Goal: Task Accomplishment & Management: Use online tool/utility

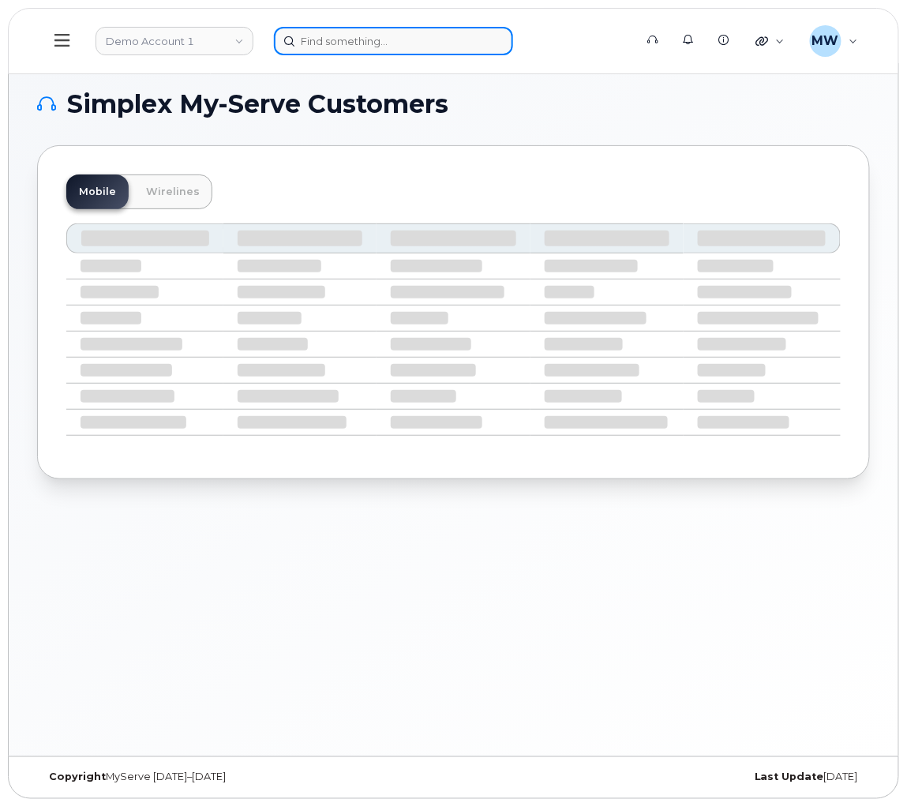
drag, startPoint x: 363, startPoint y: 46, endPoint x: 370, endPoint y: 41, distance: 8.5
click at [370, 42] on input at bounding box center [393, 41] width 239 height 28
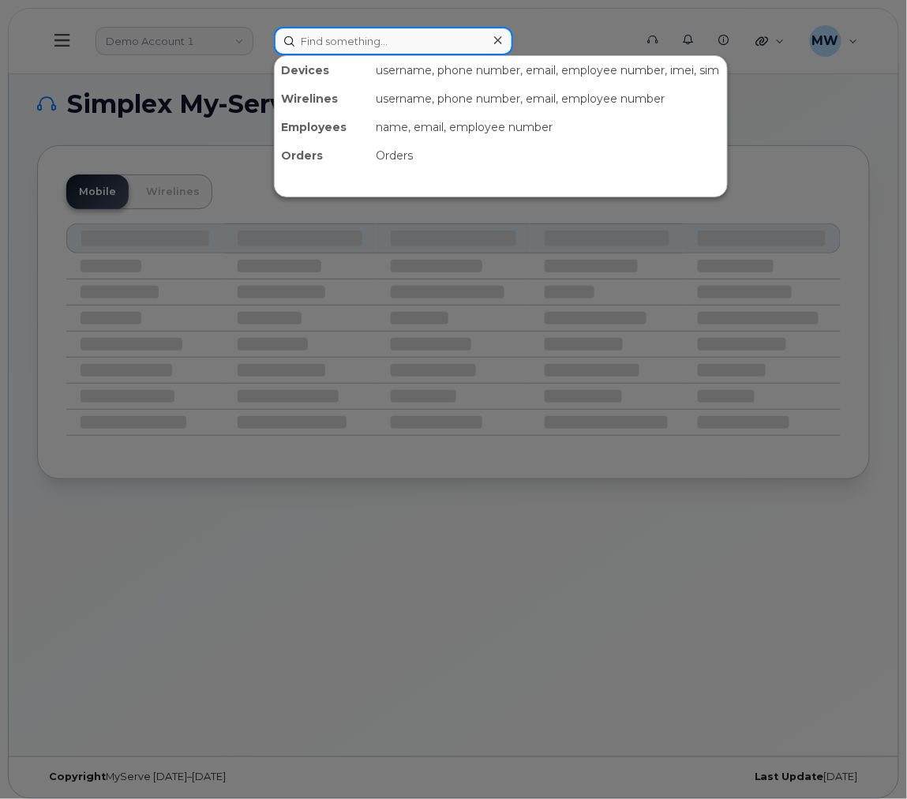
type input "g"
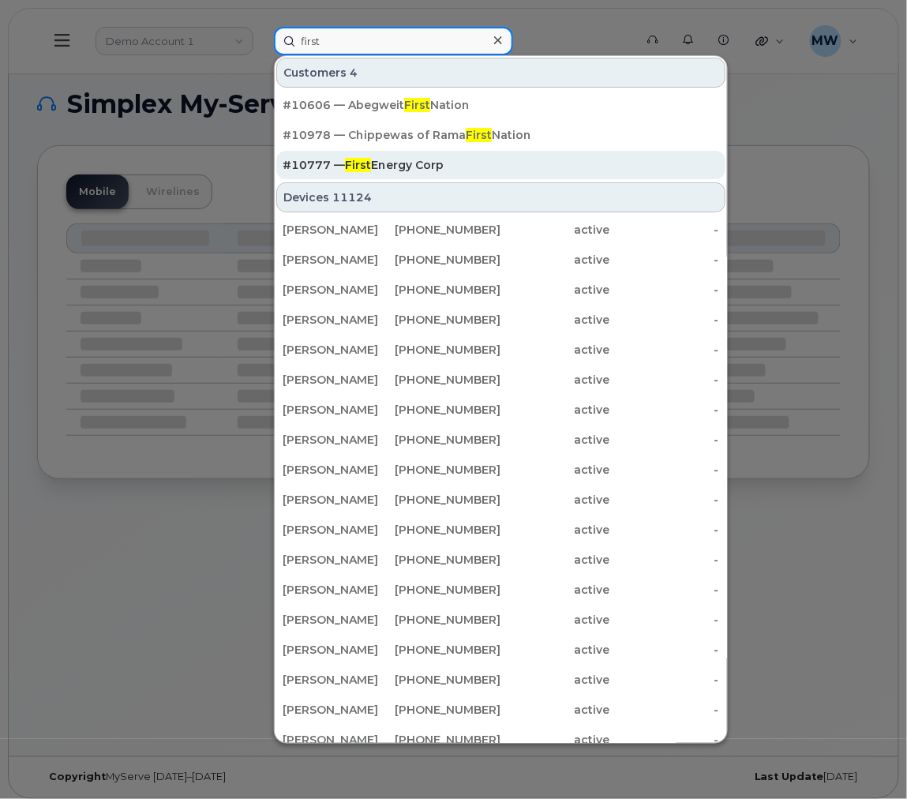
type input "first"
click at [504, 168] on div "#10777 — First Energy Corp" at bounding box center [500, 165] width 436 height 16
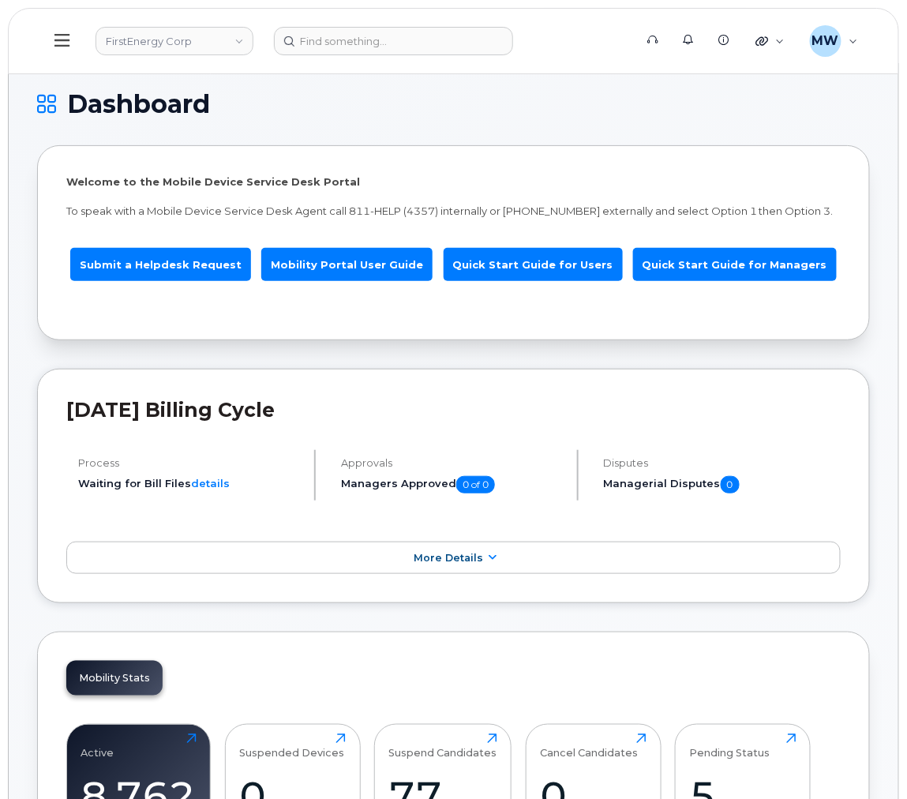
click at [69, 47] on button at bounding box center [62, 41] width 51 height 46
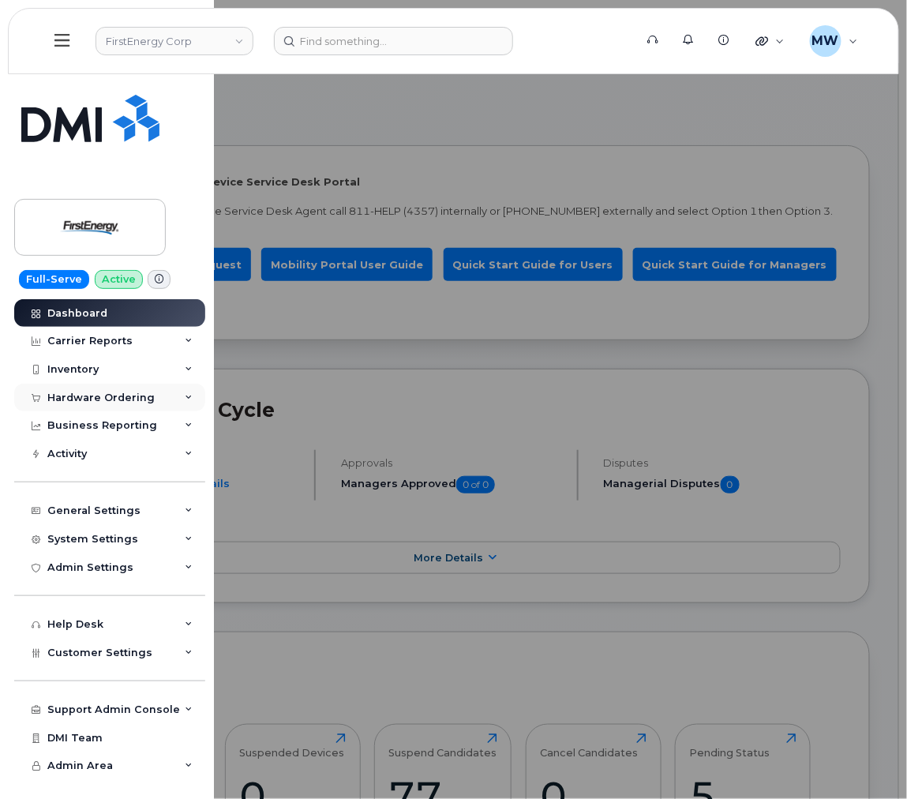
click at [107, 402] on div "Hardware Ordering" at bounding box center [100, 397] width 107 height 13
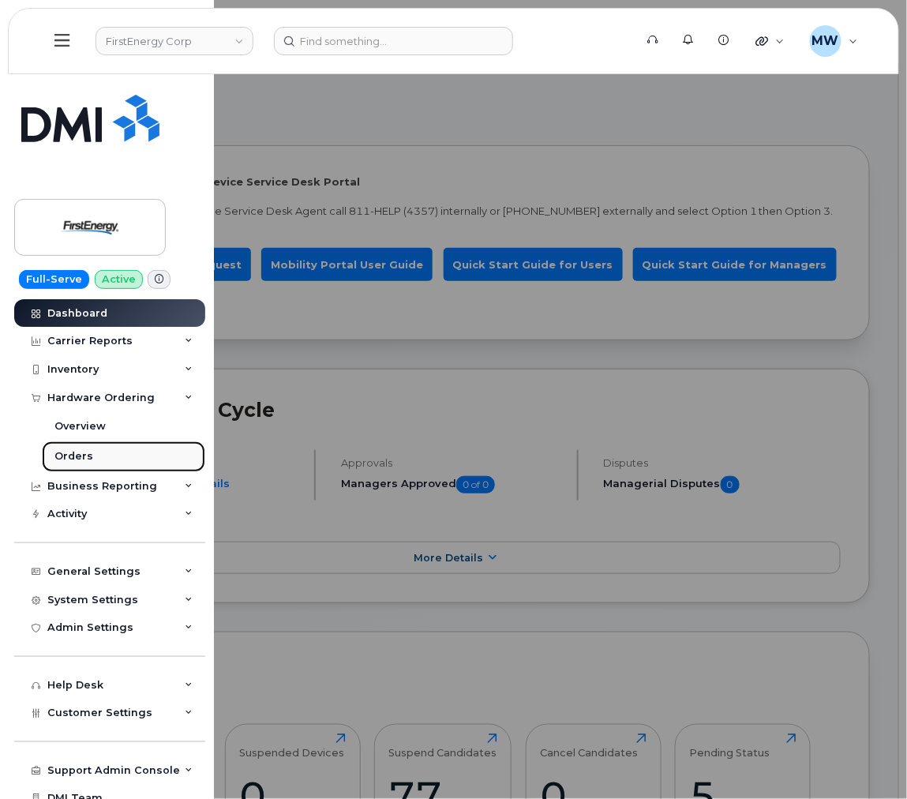
click at [84, 456] on div "Orders" at bounding box center [73, 456] width 39 height 14
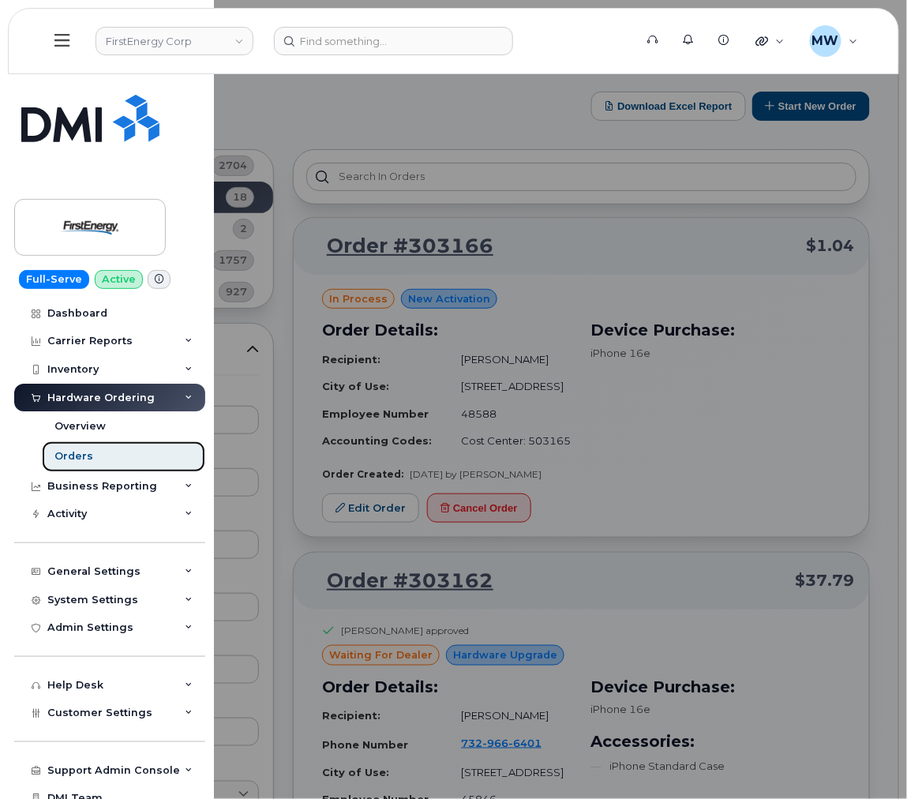
click at [87, 452] on div "Orders" at bounding box center [73, 456] width 39 height 14
click at [764, 426] on div at bounding box center [453, 399] width 907 height 799
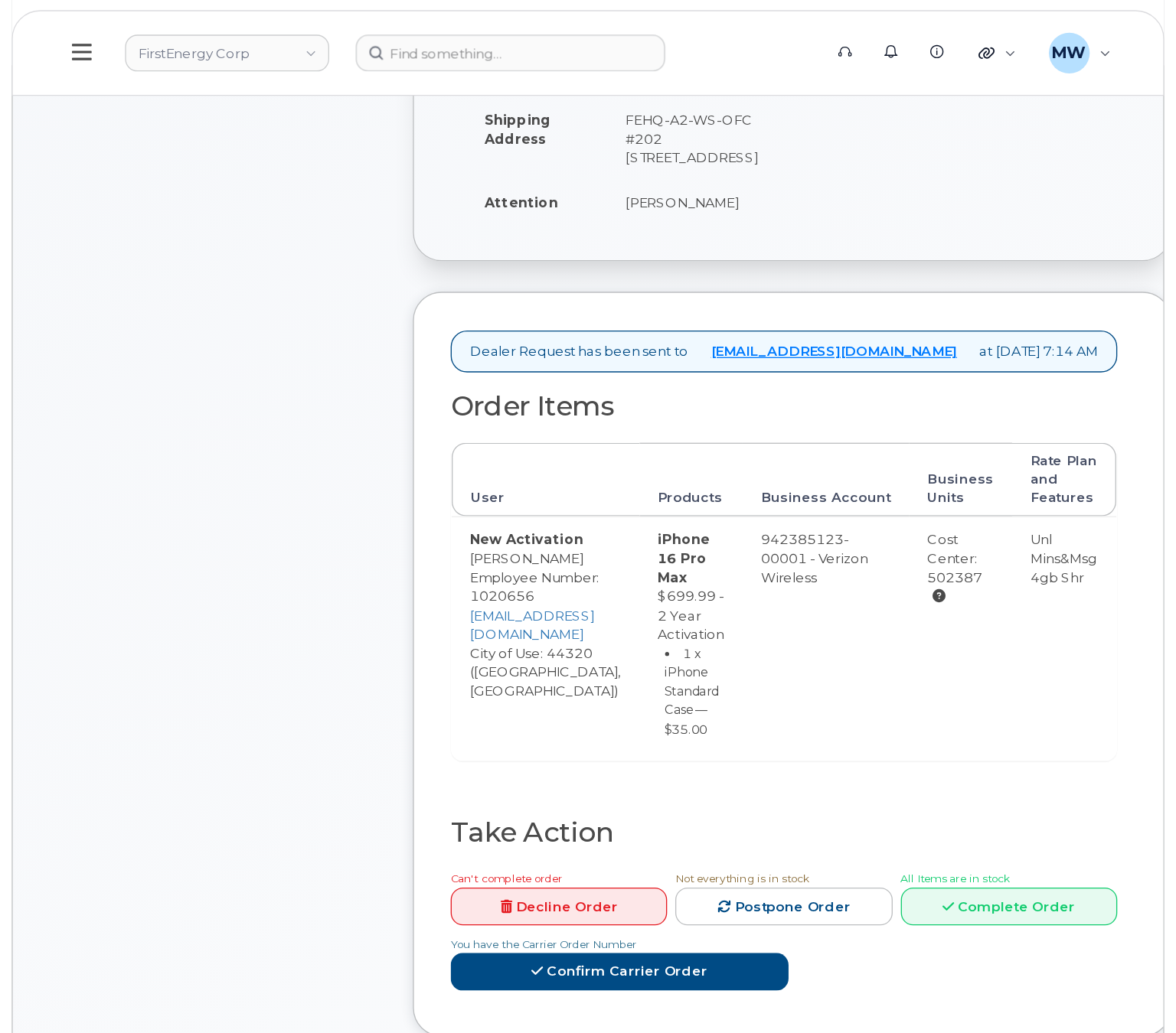
scroll to position [459, 0]
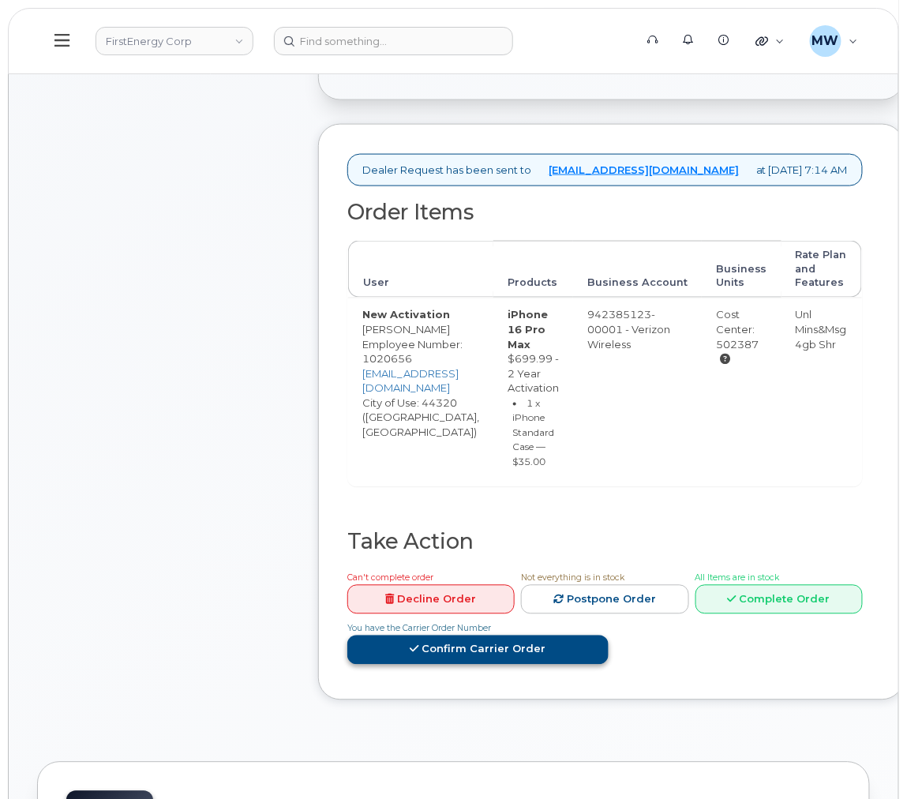
click at [608, 635] on link "Confirm Carrier Order" at bounding box center [477, 649] width 261 height 29
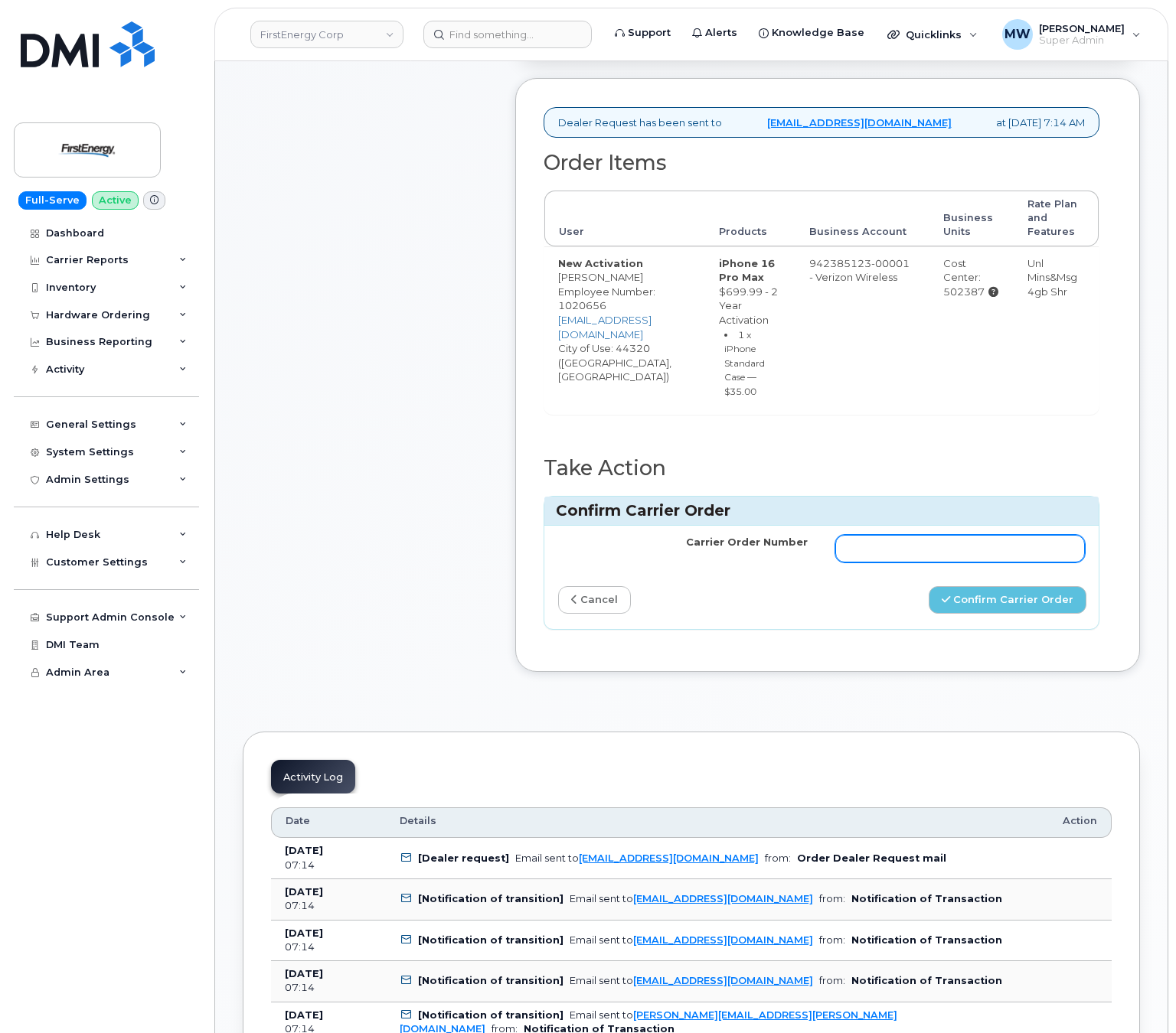
click at [879, 563] on input "Carrier Order Number" at bounding box center [960, 549] width 249 height 27
paste input "MB1000506930728"
type input "MB1000506930728"
click at [879, 615] on button "Confirm Carrier Order" at bounding box center [1007, 599] width 158 height 28
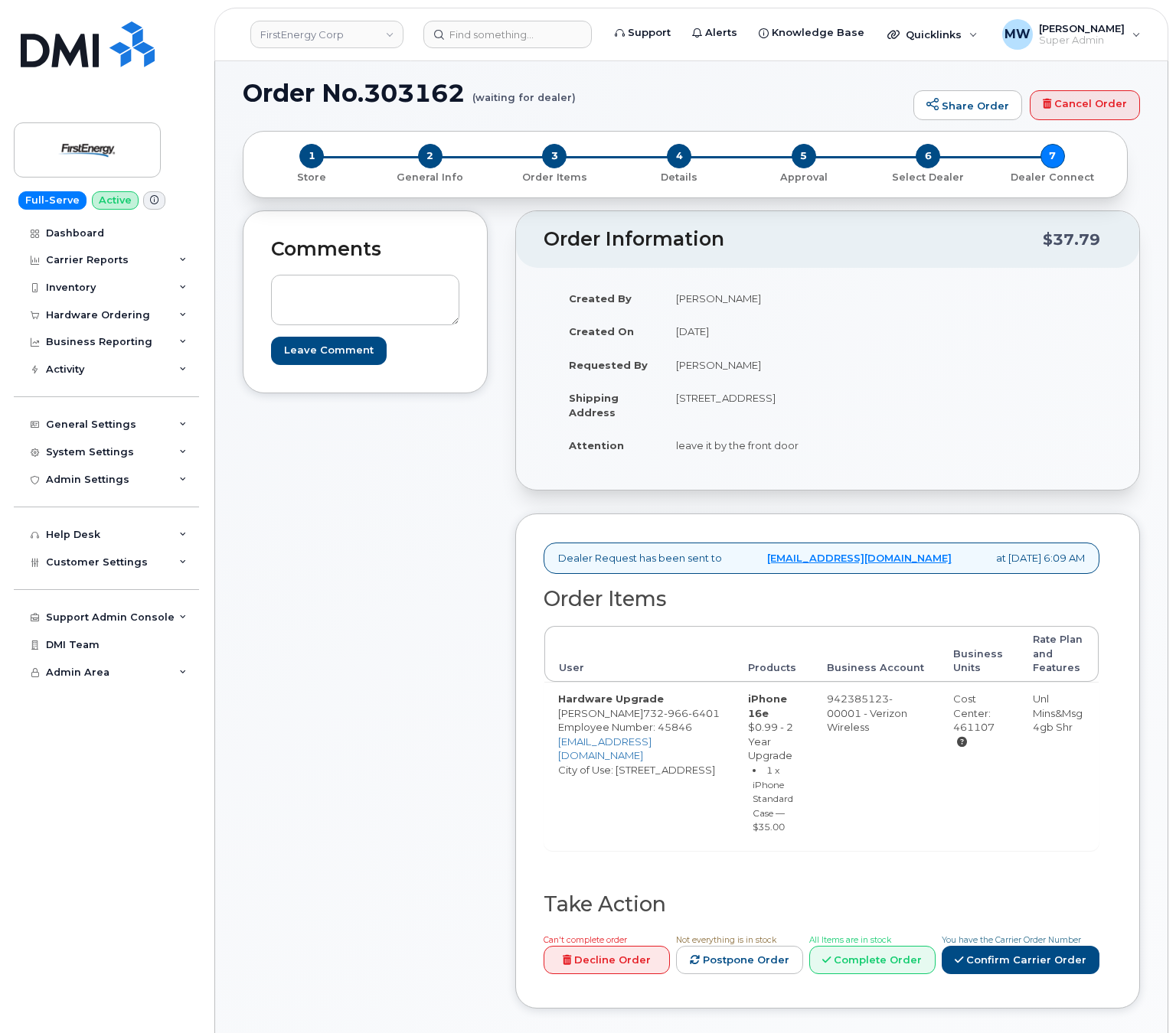
scroll to position [307, 0]
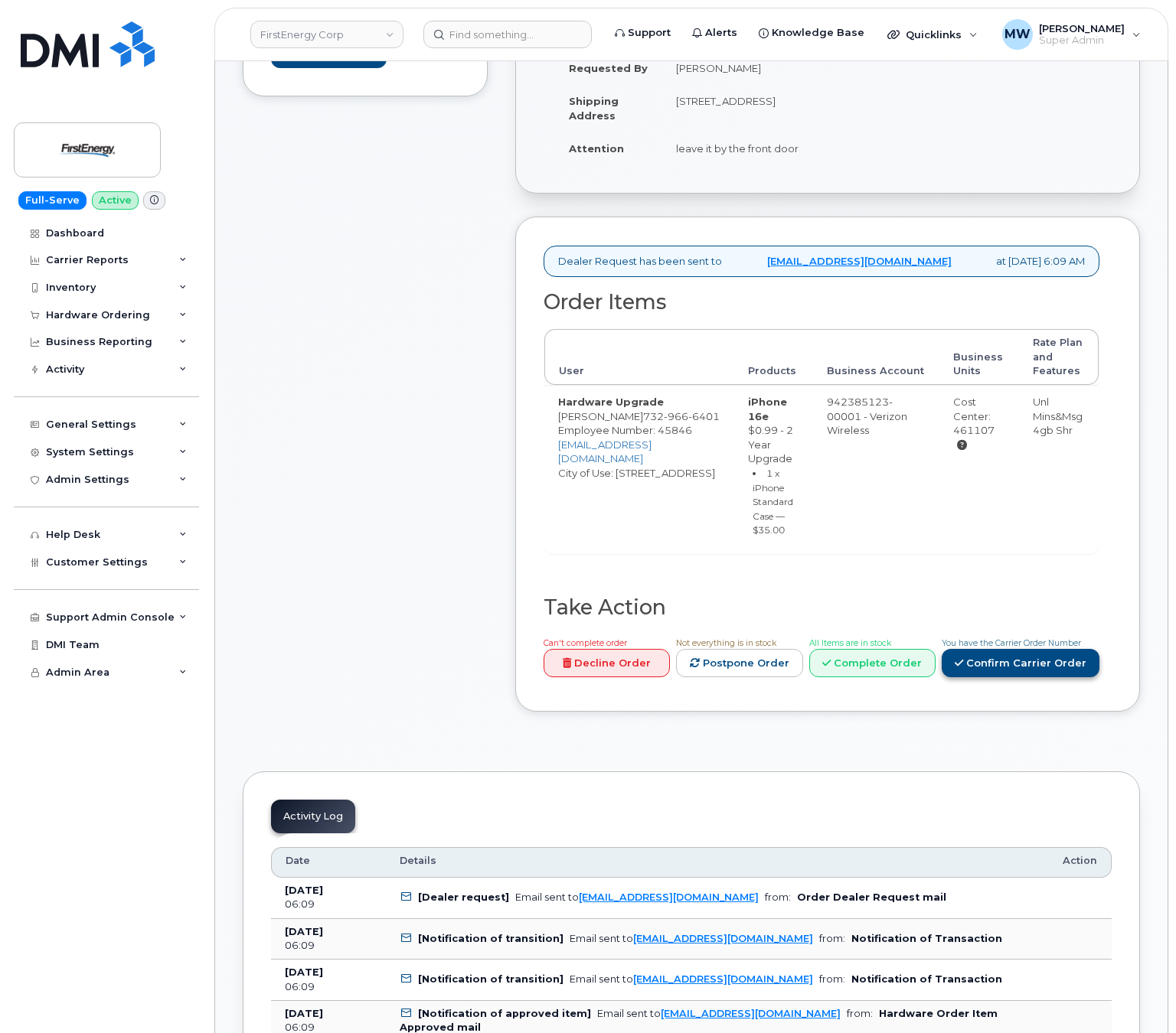
click at [1055, 677] on link "Confirm Carrier Order" at bounding box center [1021, 662] width 158 height 28
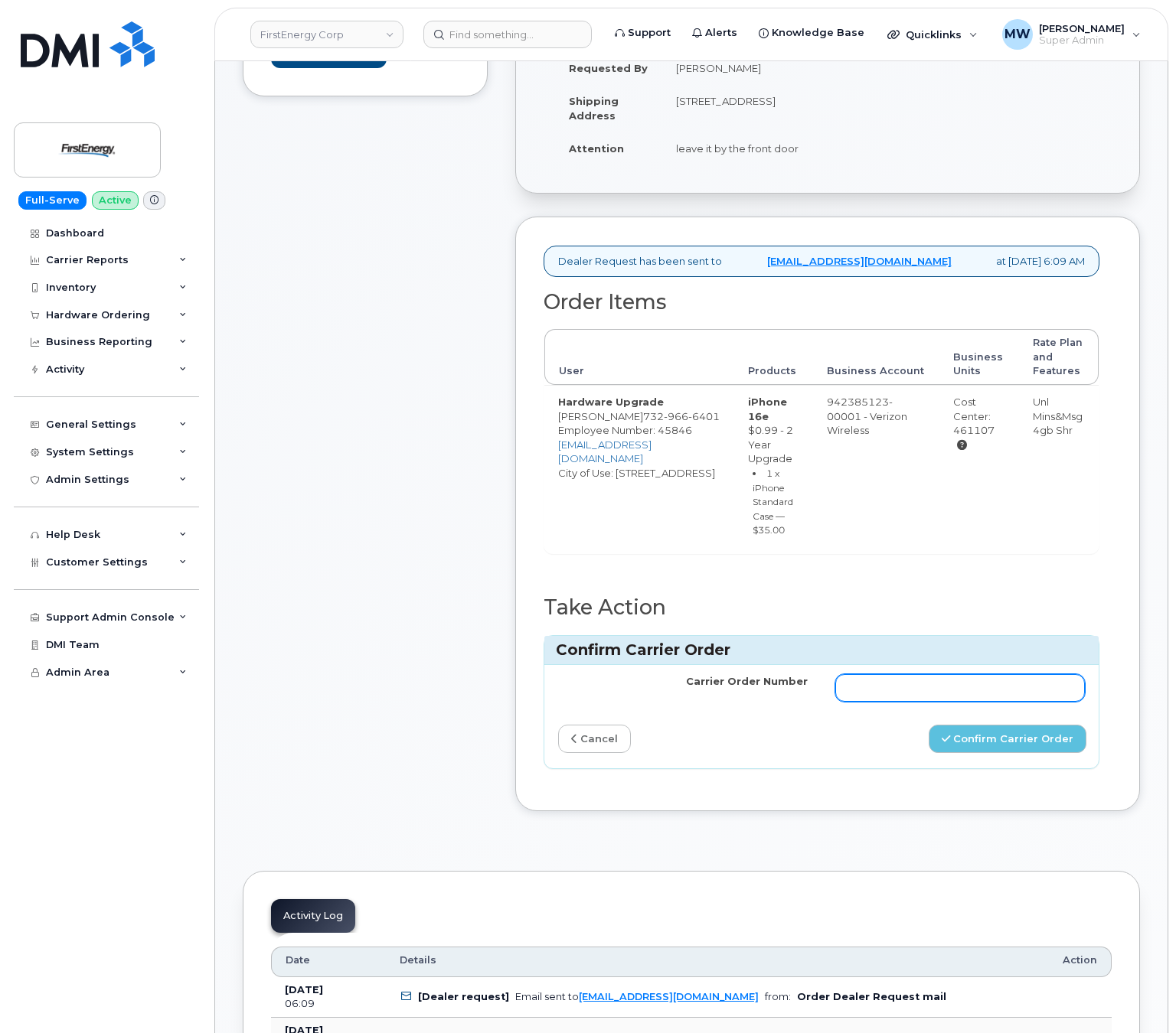
click at [1009, 702] on input "Carrier Order Number" at bounding box center [960, 688] width 249 height 27
paste input "MB1000506931330"
type input "MB1000506931330"
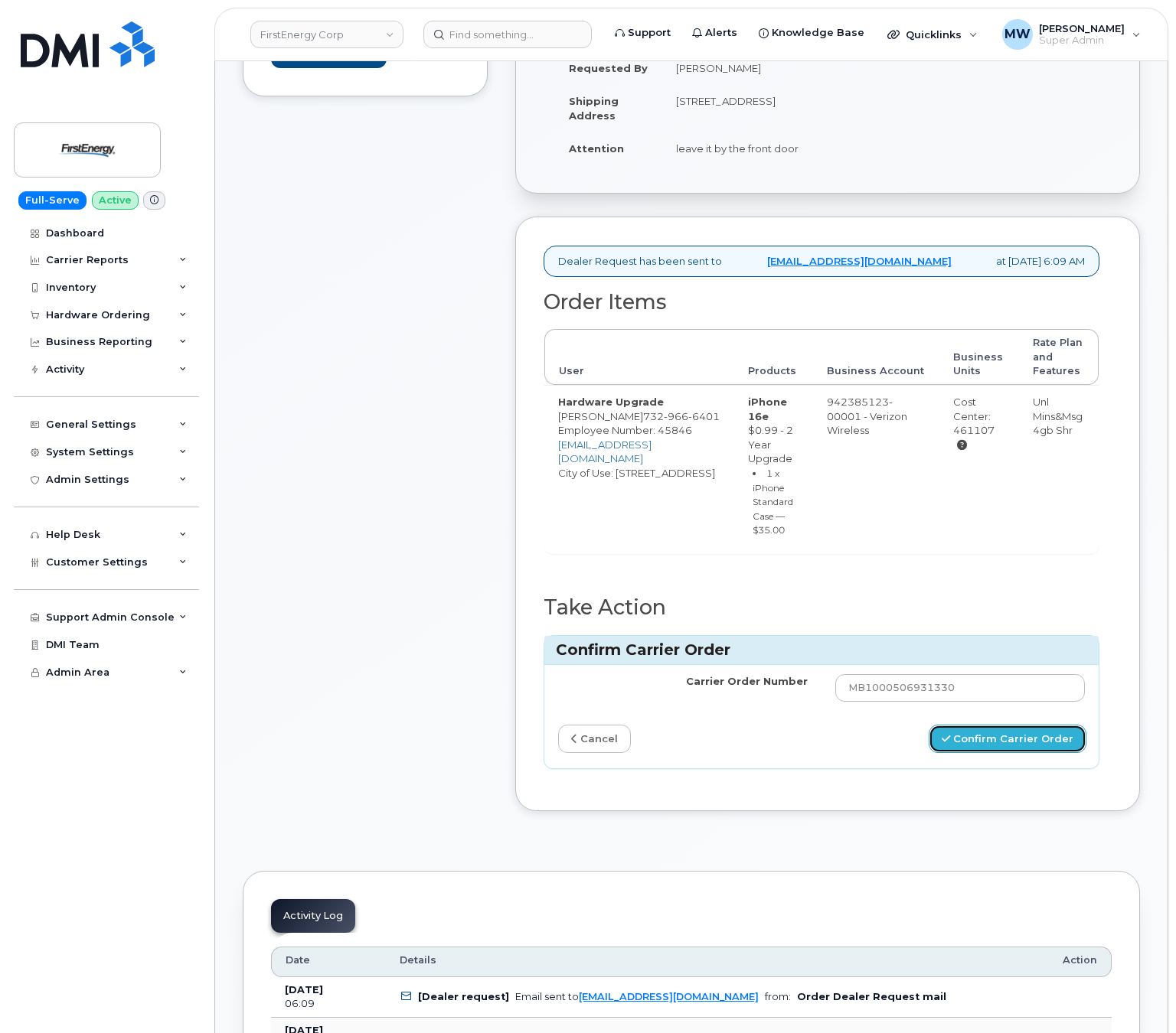
click at [1020, 753] on button "Confirm Carrier Order" at bounding box center [1007, 738] width 158 height 28
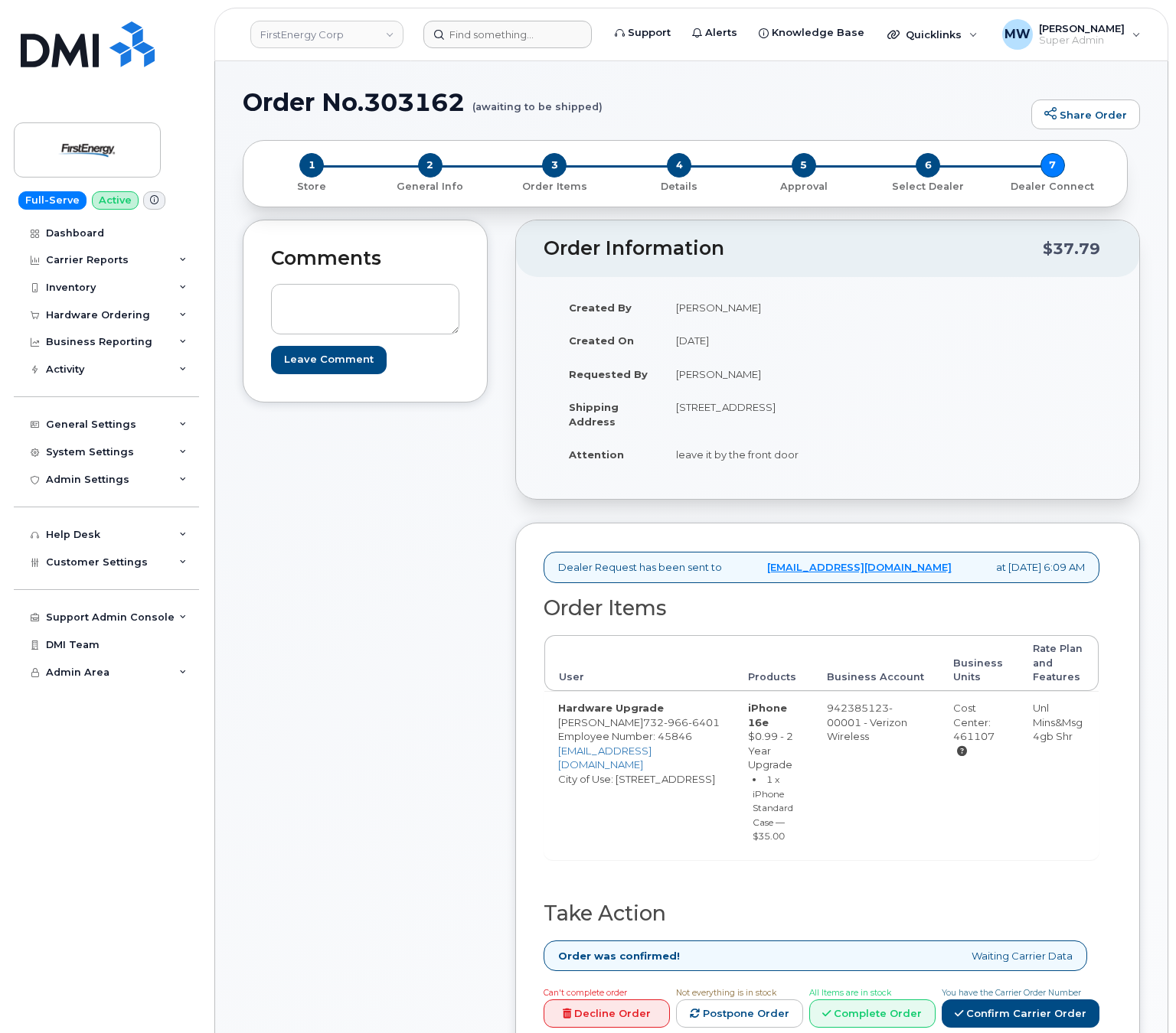
click at [484, 48] on header "FirstEnergy Corp Support Alerts Knowledge Base Quicklinks Suspend / Cancel Devi…" at bounding box center [691, 34] width 954 height 53
click at [484, 46] on input at bounding box center [507, 34] width 169 height 27
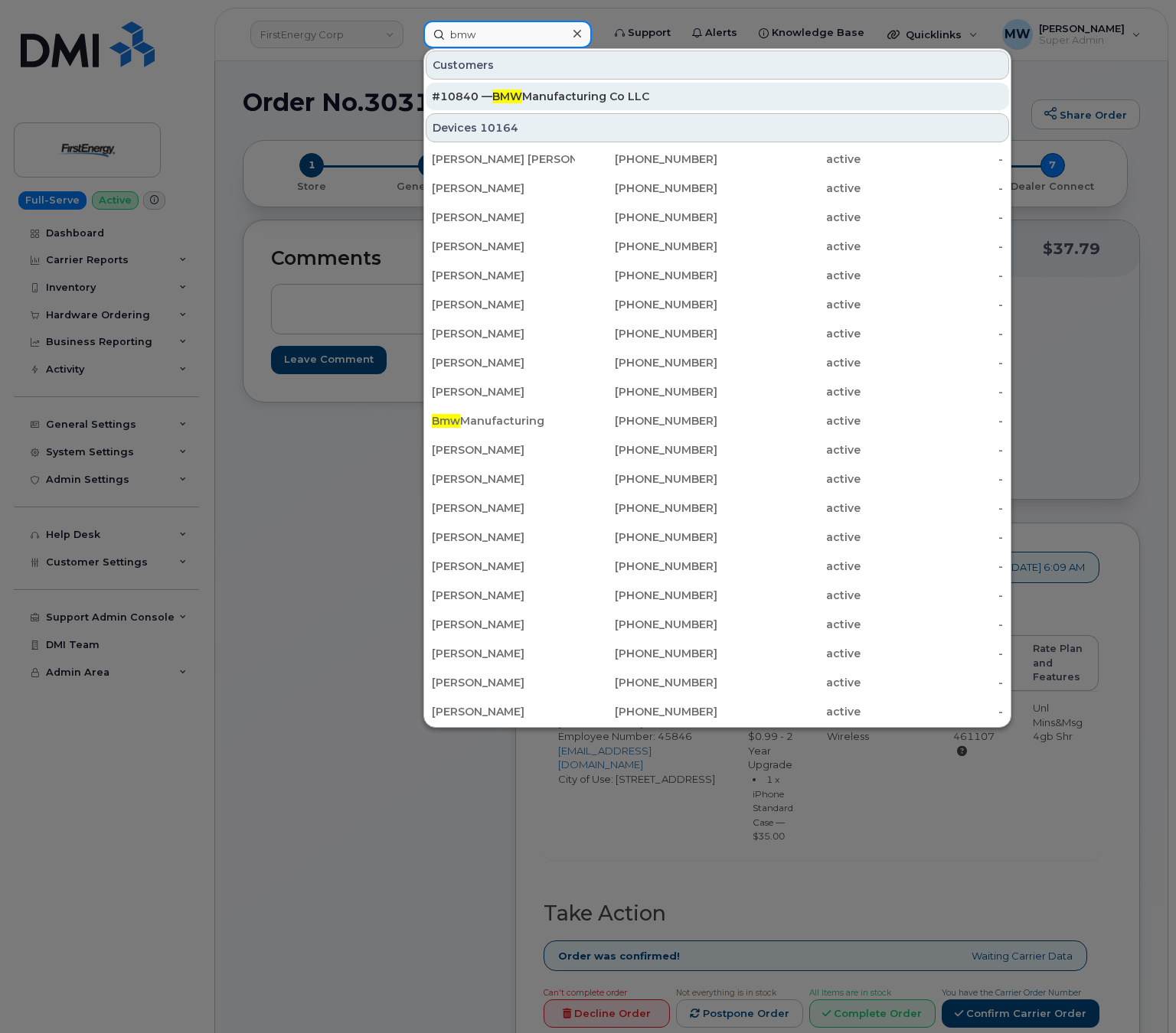
type input "bmw"
click at [572, 99] on div "#10840 — BMW Manufacturing Co LLC" at bounding box center [717, 97] width 572 height 16
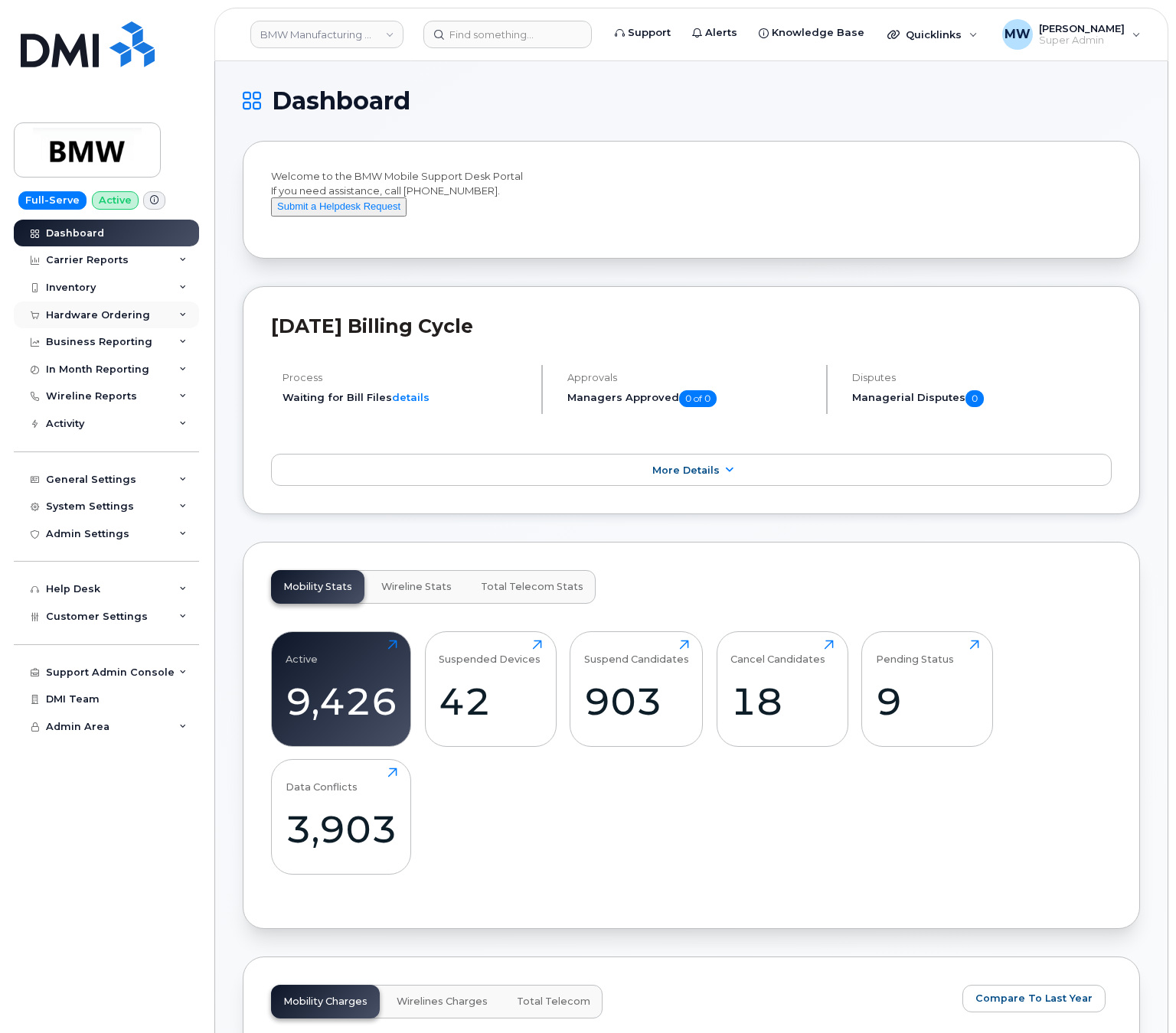
drag, startPoint x: 95, startPoint y: 311, endPoint x: 95, endPoint y: 323, distance: 12.0
click at [95, 310] on div "Hardware Ordering" at bounding box center [97, 315] width 104 height 13
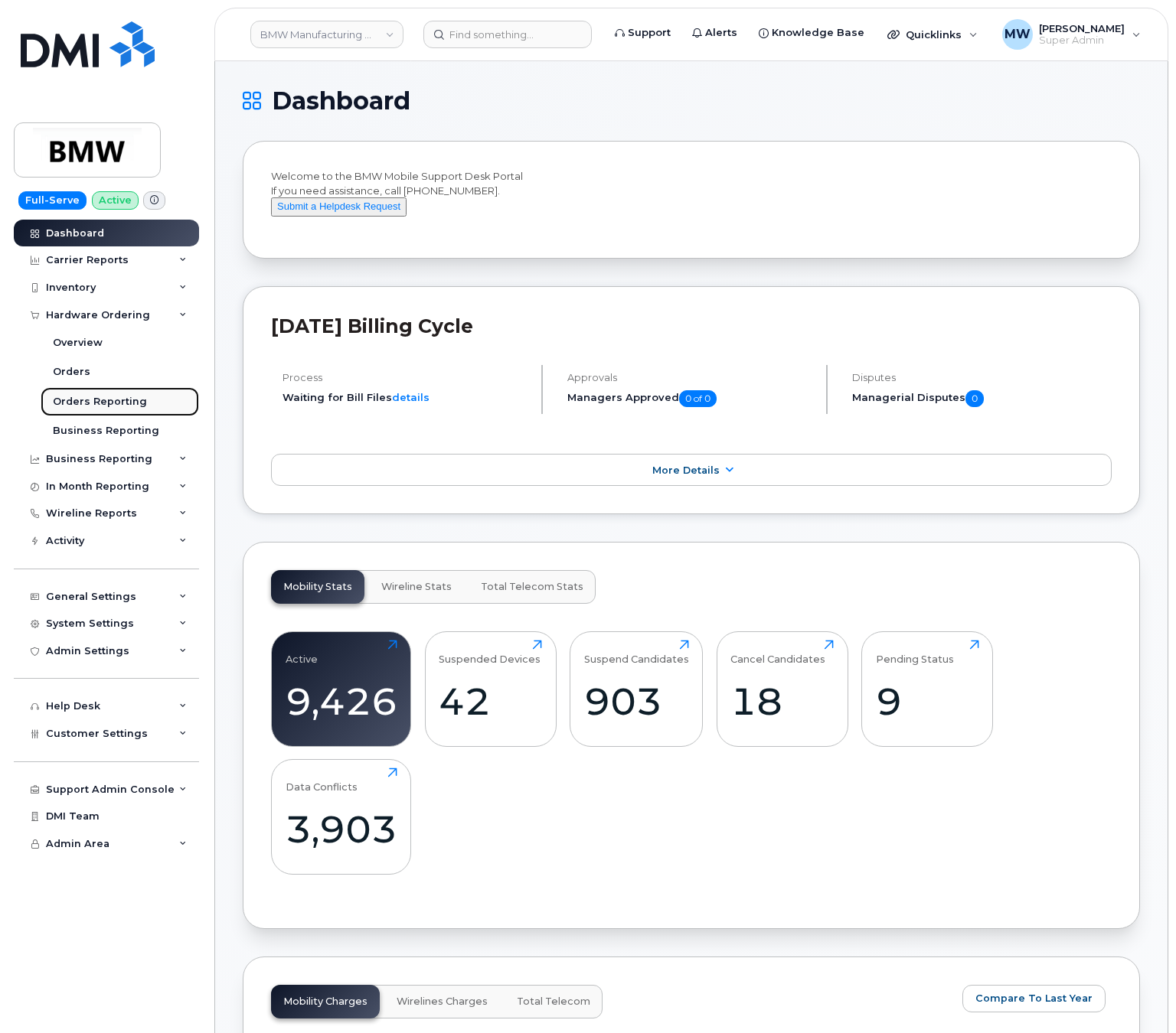
click at [103, 400] on div "Orders Reporting" at bounding box center [99, 402] width 94 height 14
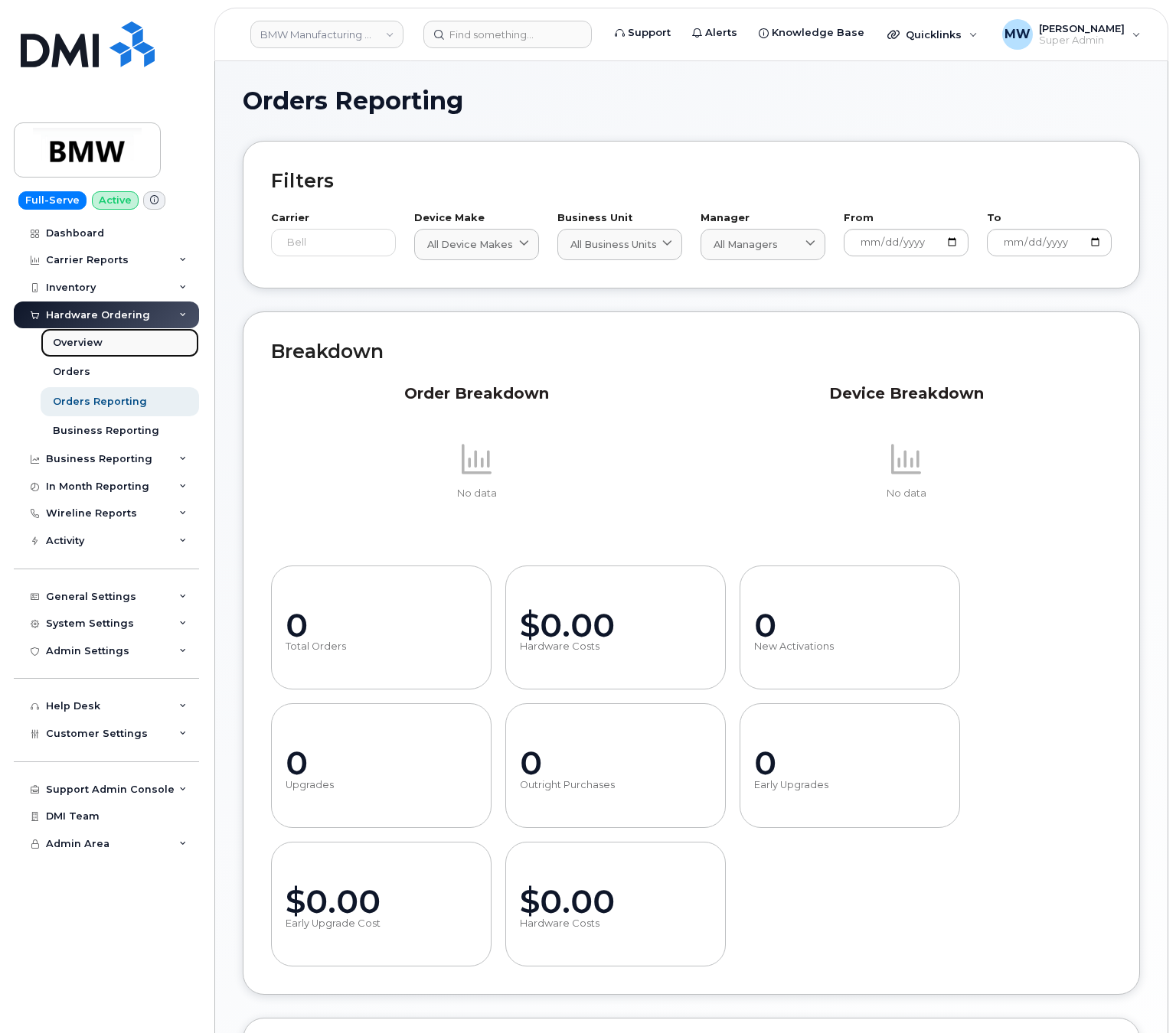
click at [105, 356] on link "Overview" at bounding box center [119, 343] width 158 height 29
click at [62, 372] on div "Orders" at bounding box center [71, 371] width 38 height 14
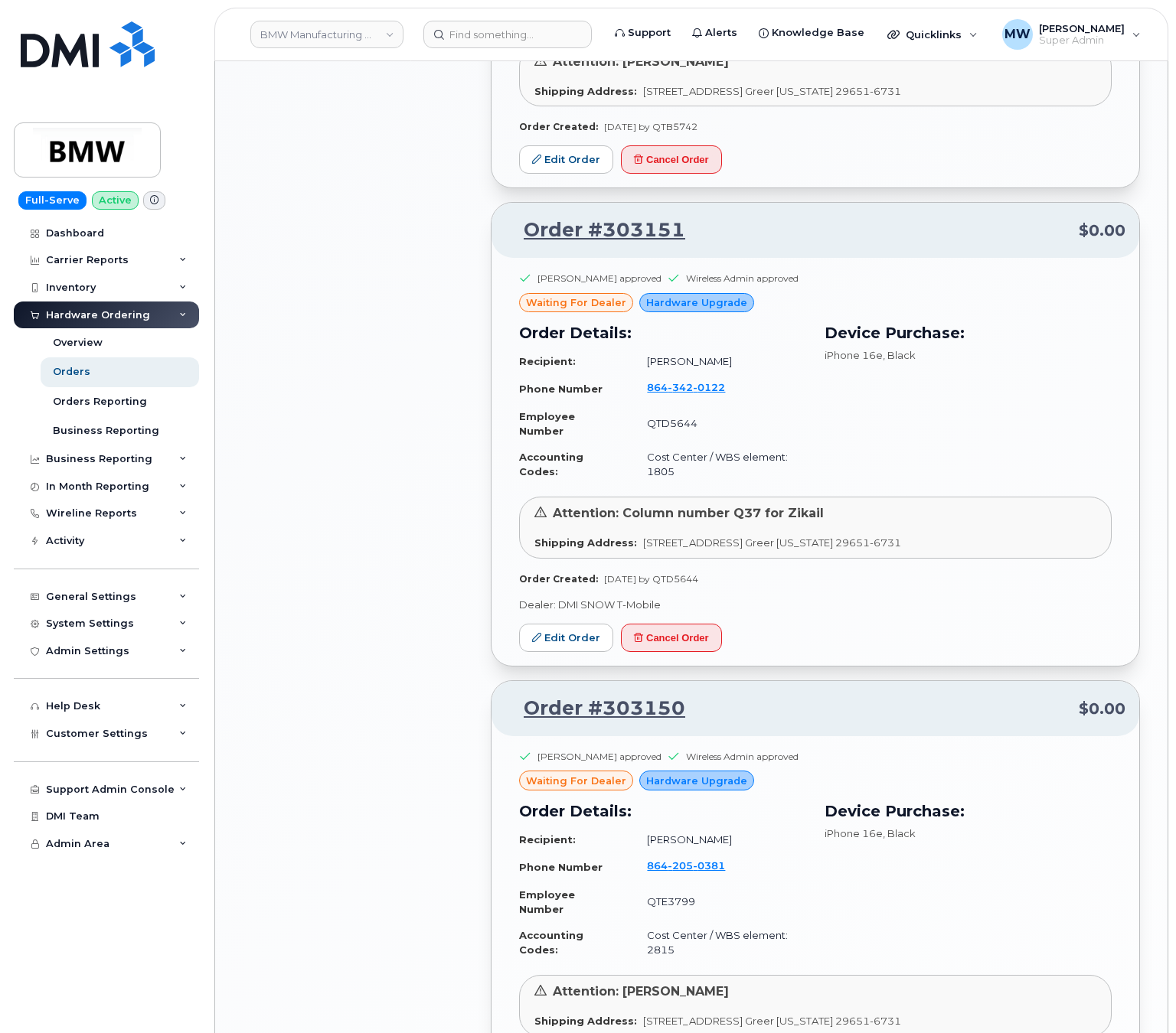
scroll to position [1990, 0]
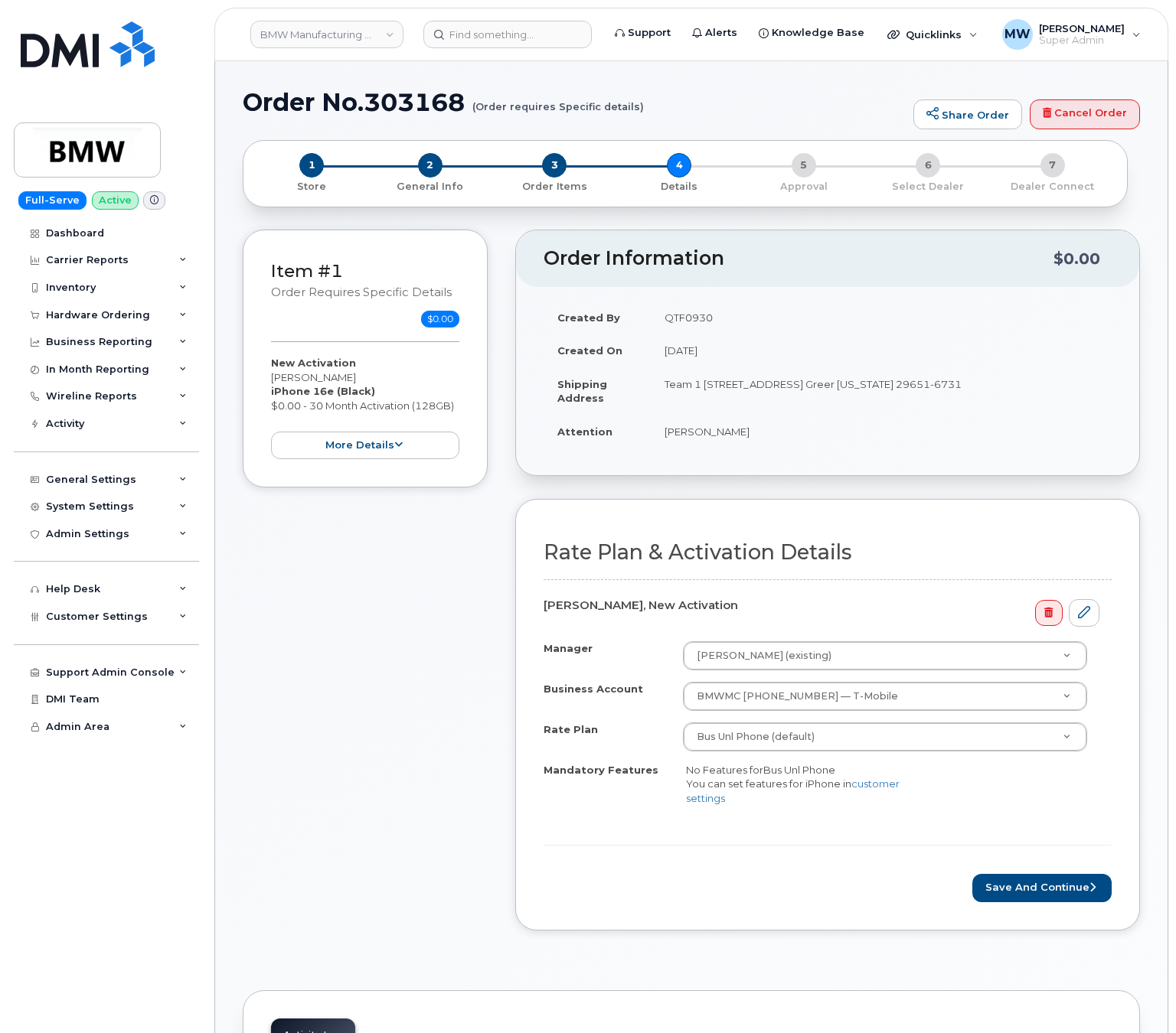
click at [978, 844] on form "Rate Plan & Activation Details Jamora Williams, New Activation Manager David Th…" at bounding box center [828, 722] width 569 height 361
click at [1032, 892] on button "Save and Continue" at bounding box center [1042, 888] width 140 height 28
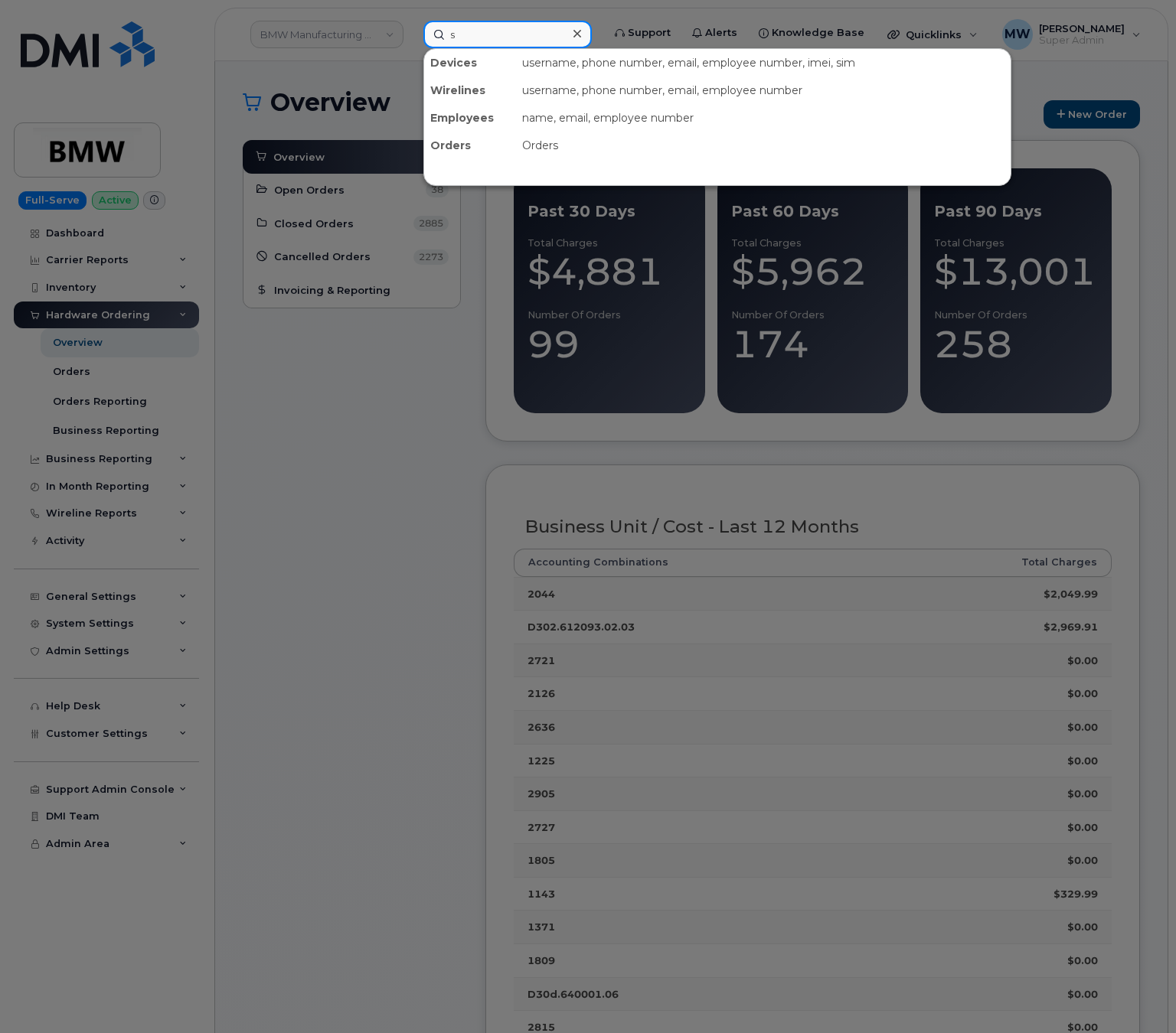
click at [487, 35] on input "s" at bounding box center [507, 34] width 169 height 27
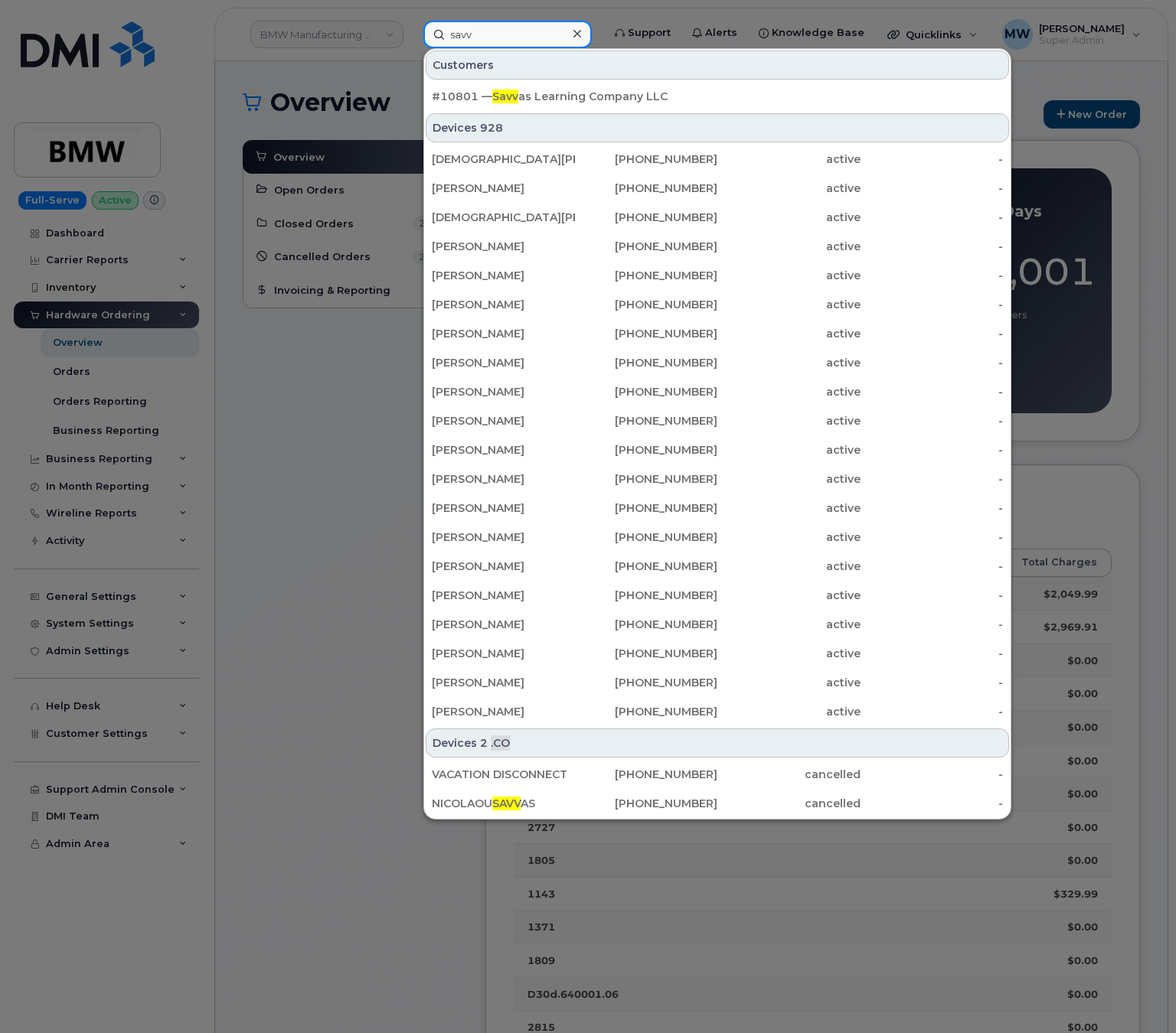
type input "savv"
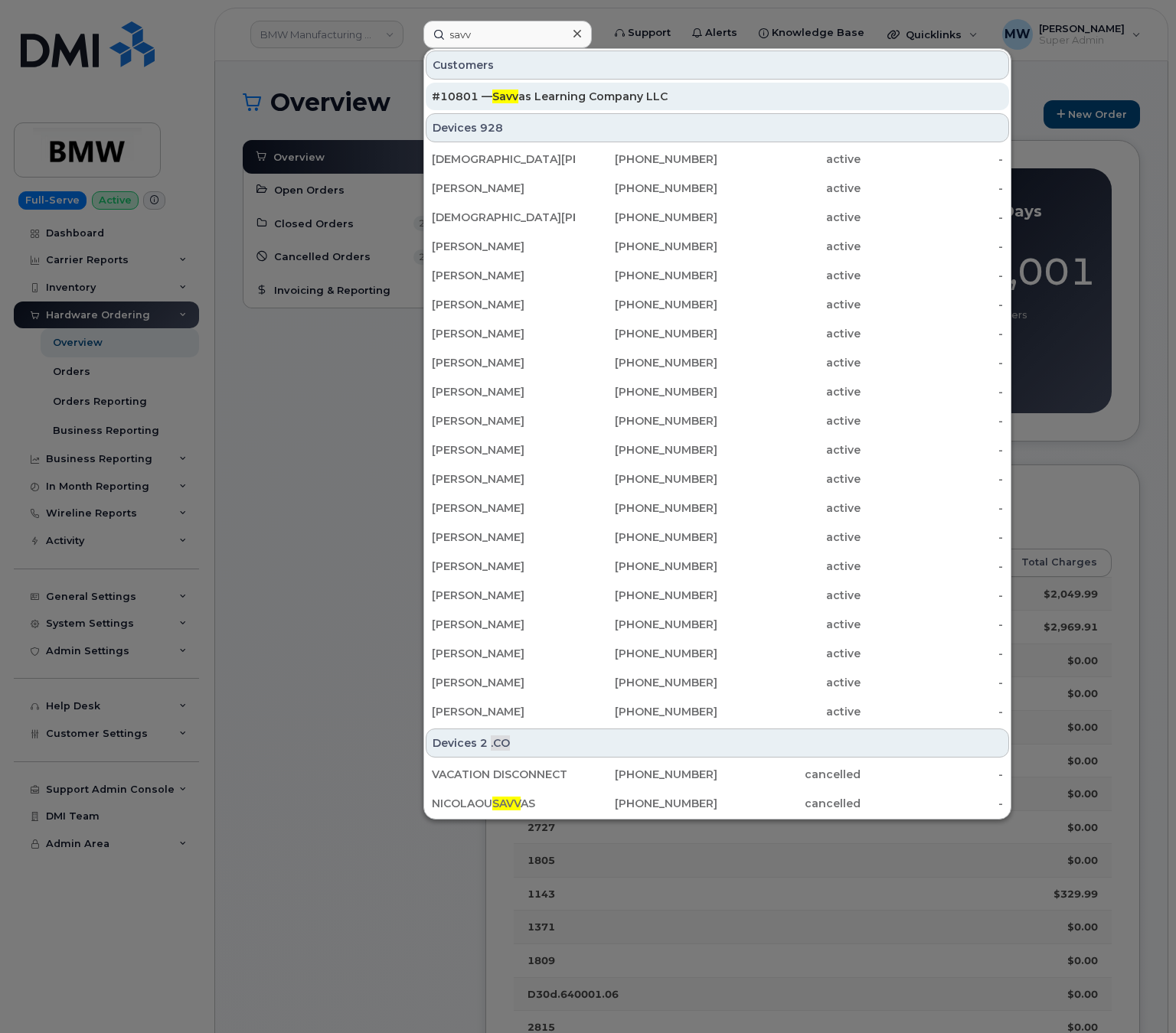
click at [604, 93] on div "#10801 — Savv as Learning Company LLC" at bounding box center [717, 97] width 572 height 16
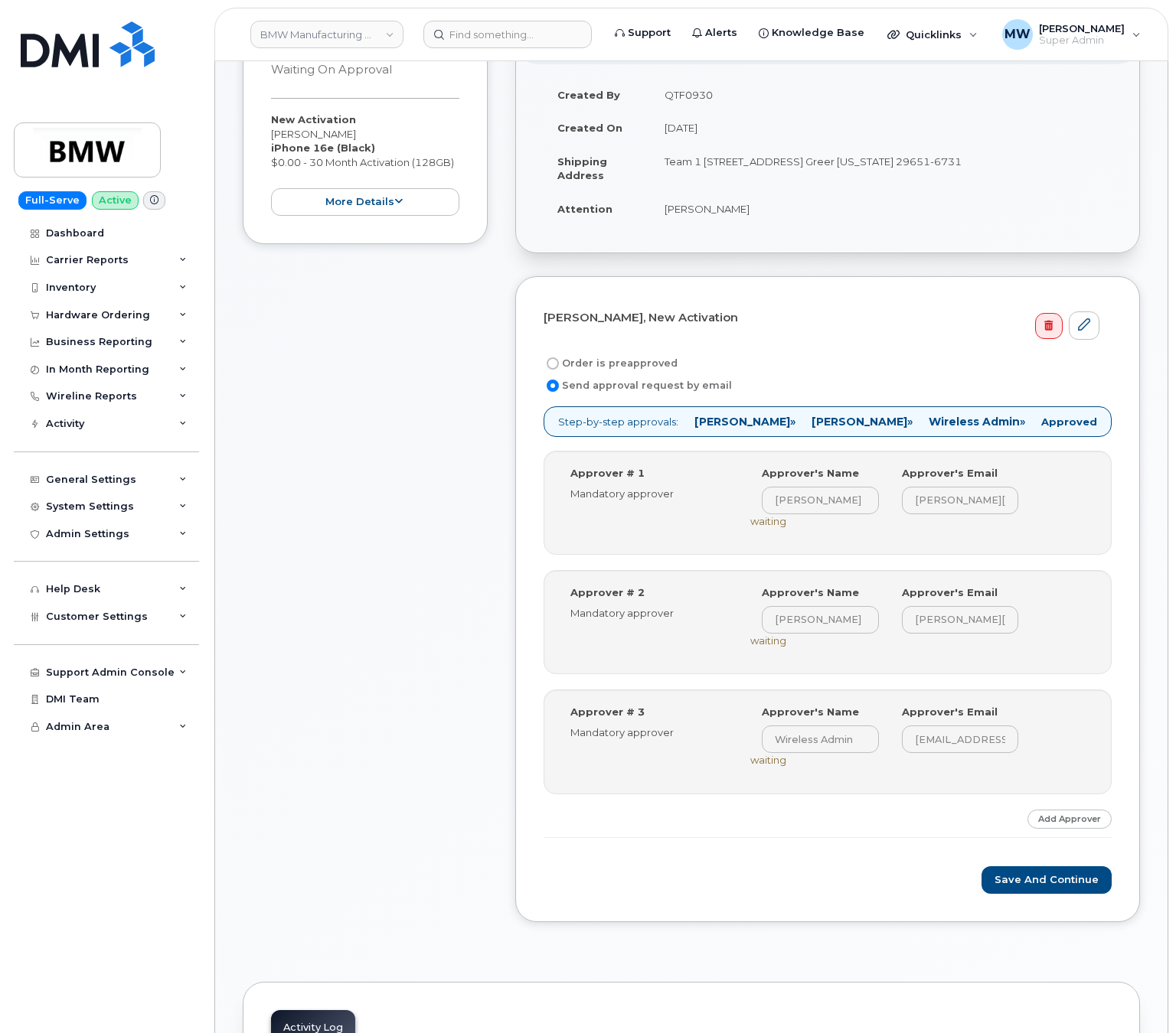
scroll to position [589, 0]
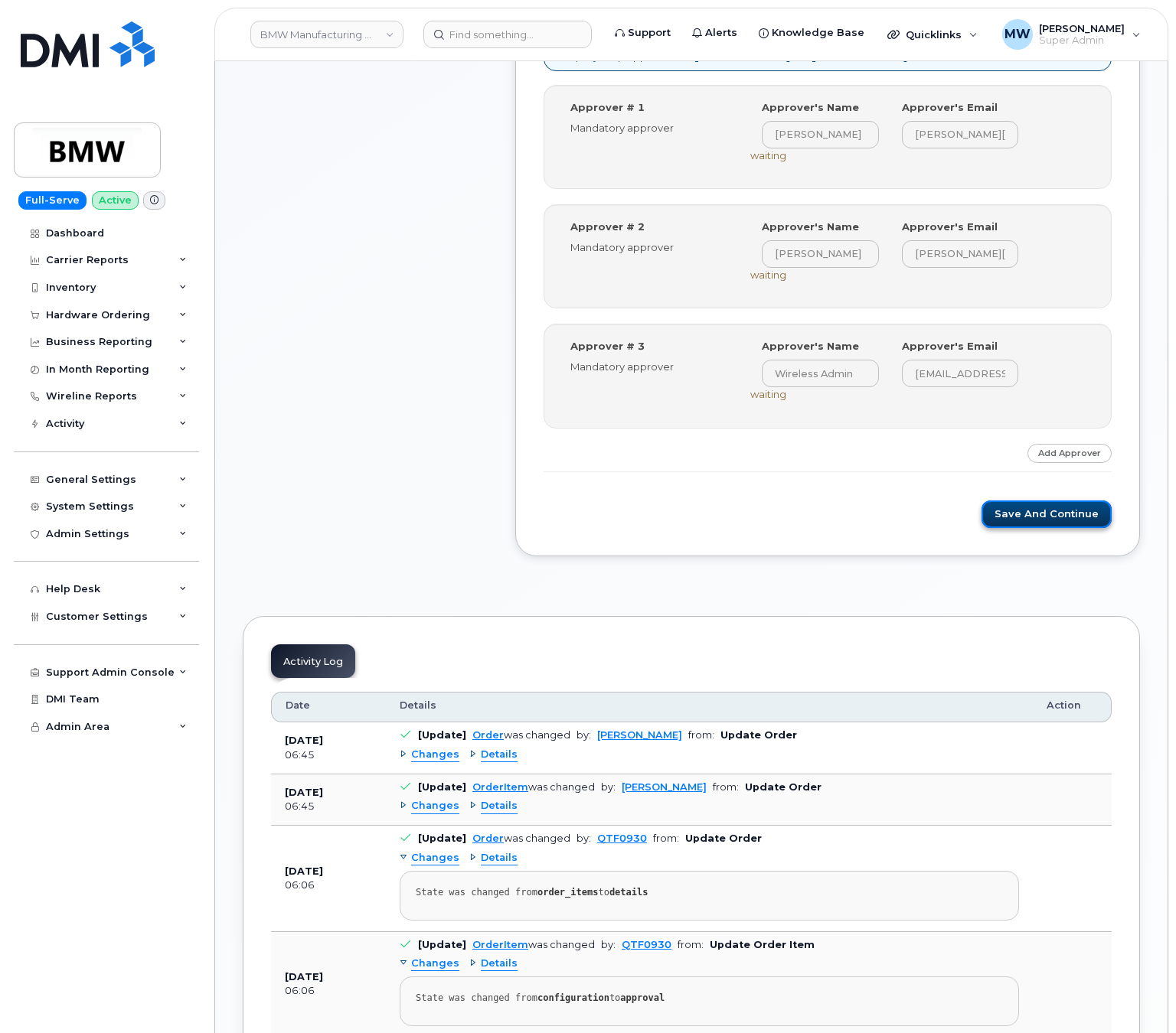
click at [1079, 528] on button "Save and Continue" at bounding box center [1047, 514] width 130 height 28
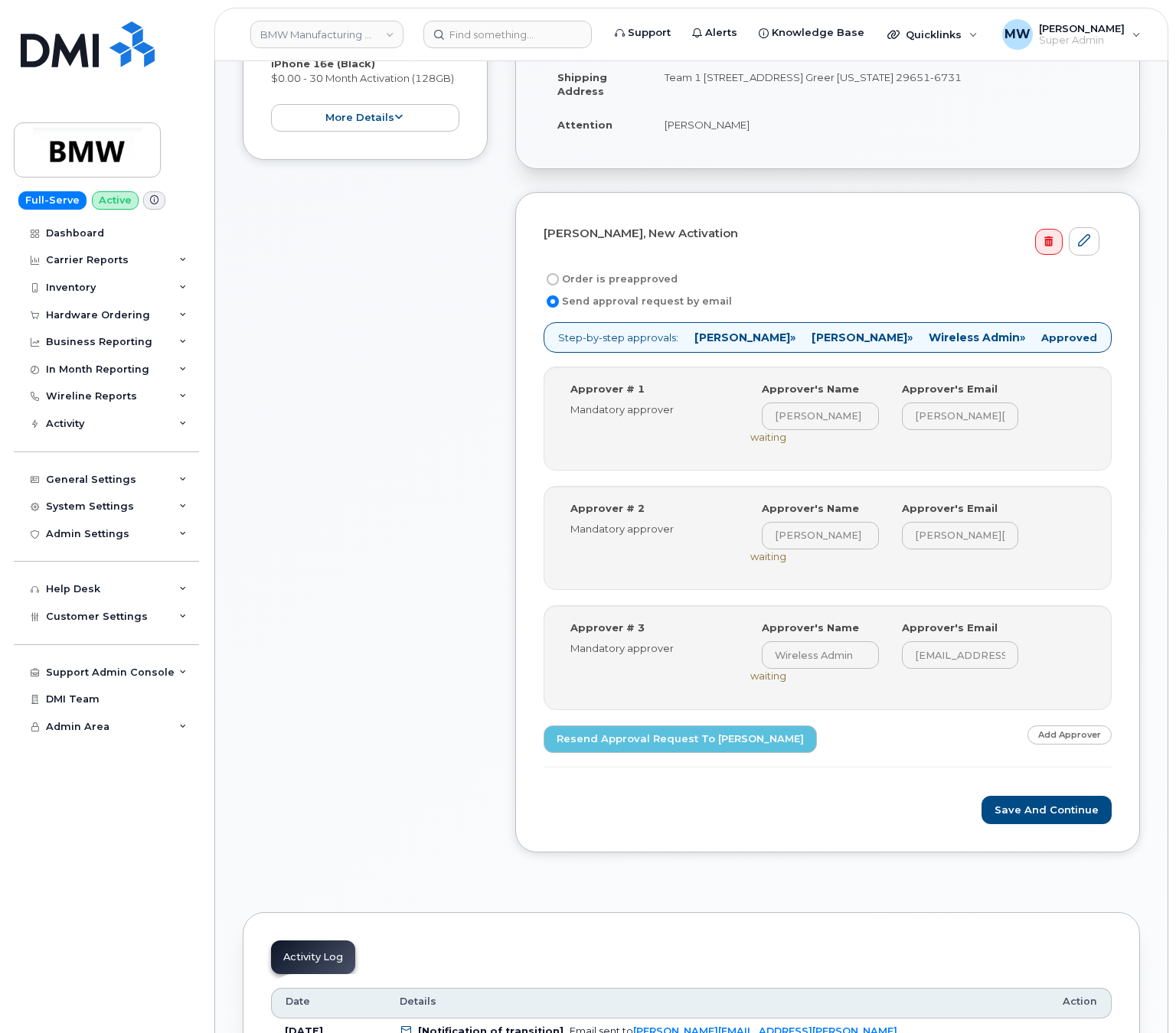
scroll to position [612, 0]
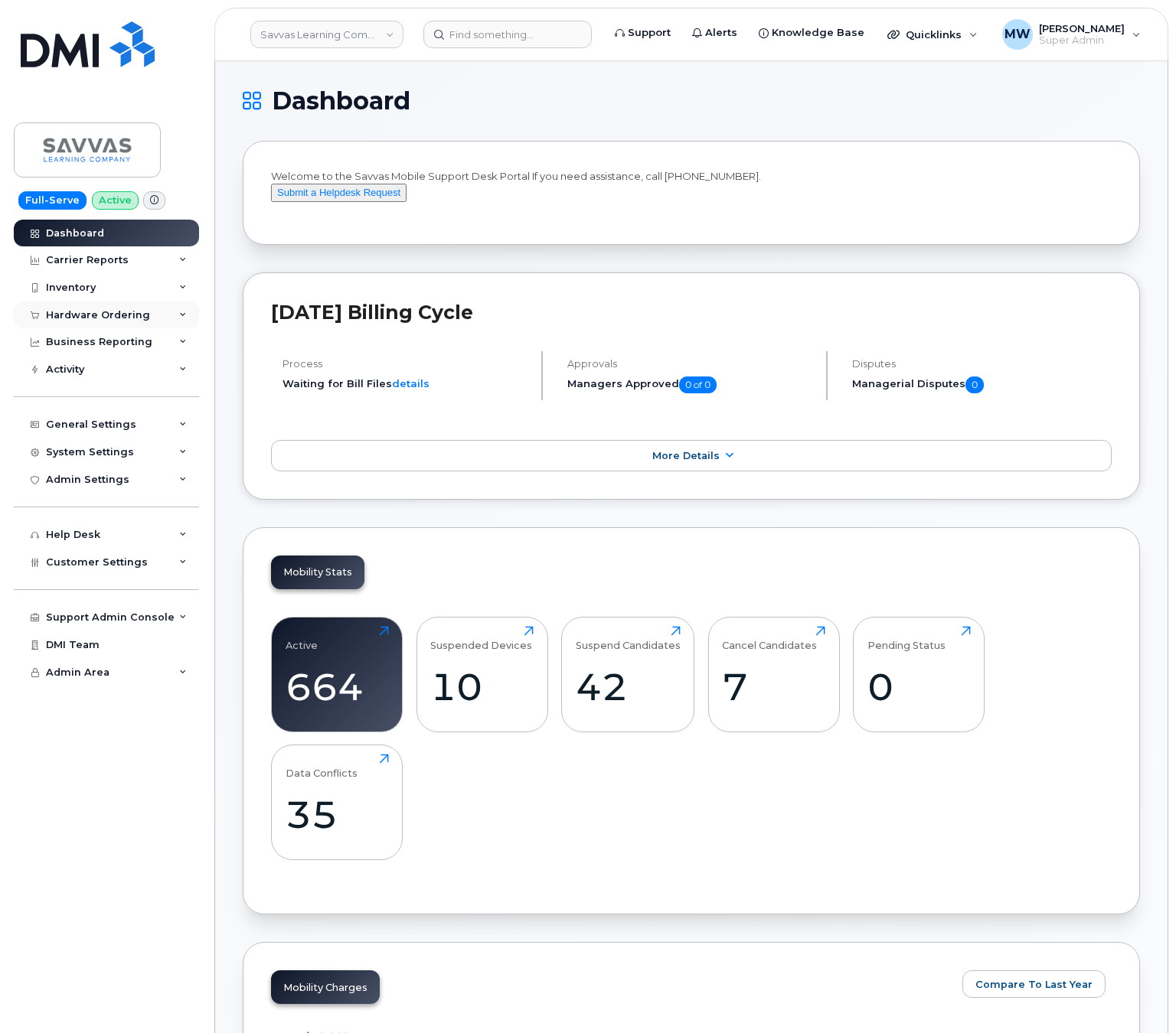
click at [92, 315] on div "Hardware Ordering" at bounding box center [97, 315] width 104 height 13
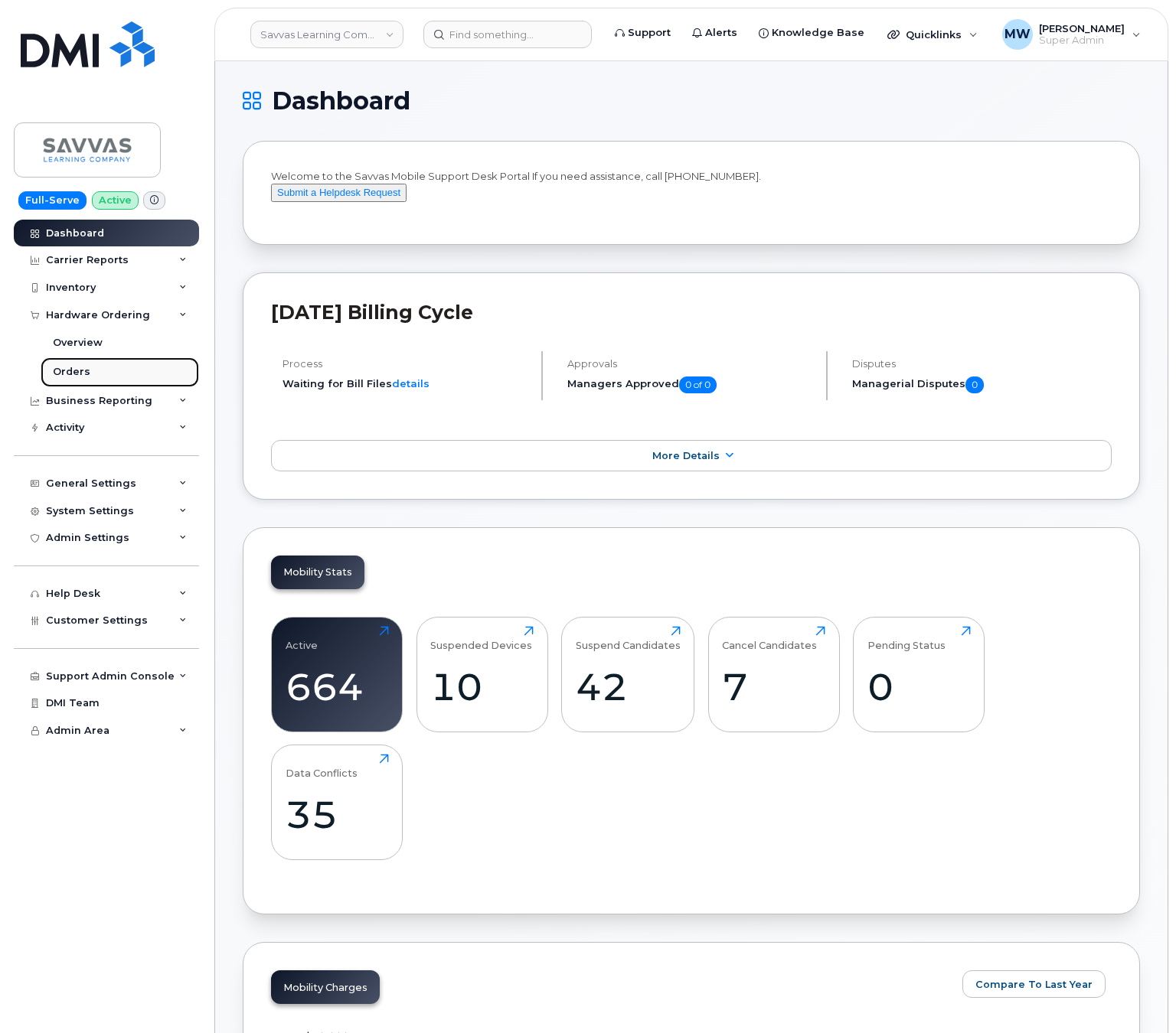
click at [60, 376] on div "Orders" at bounding box center [71, 371] width 38 height 14
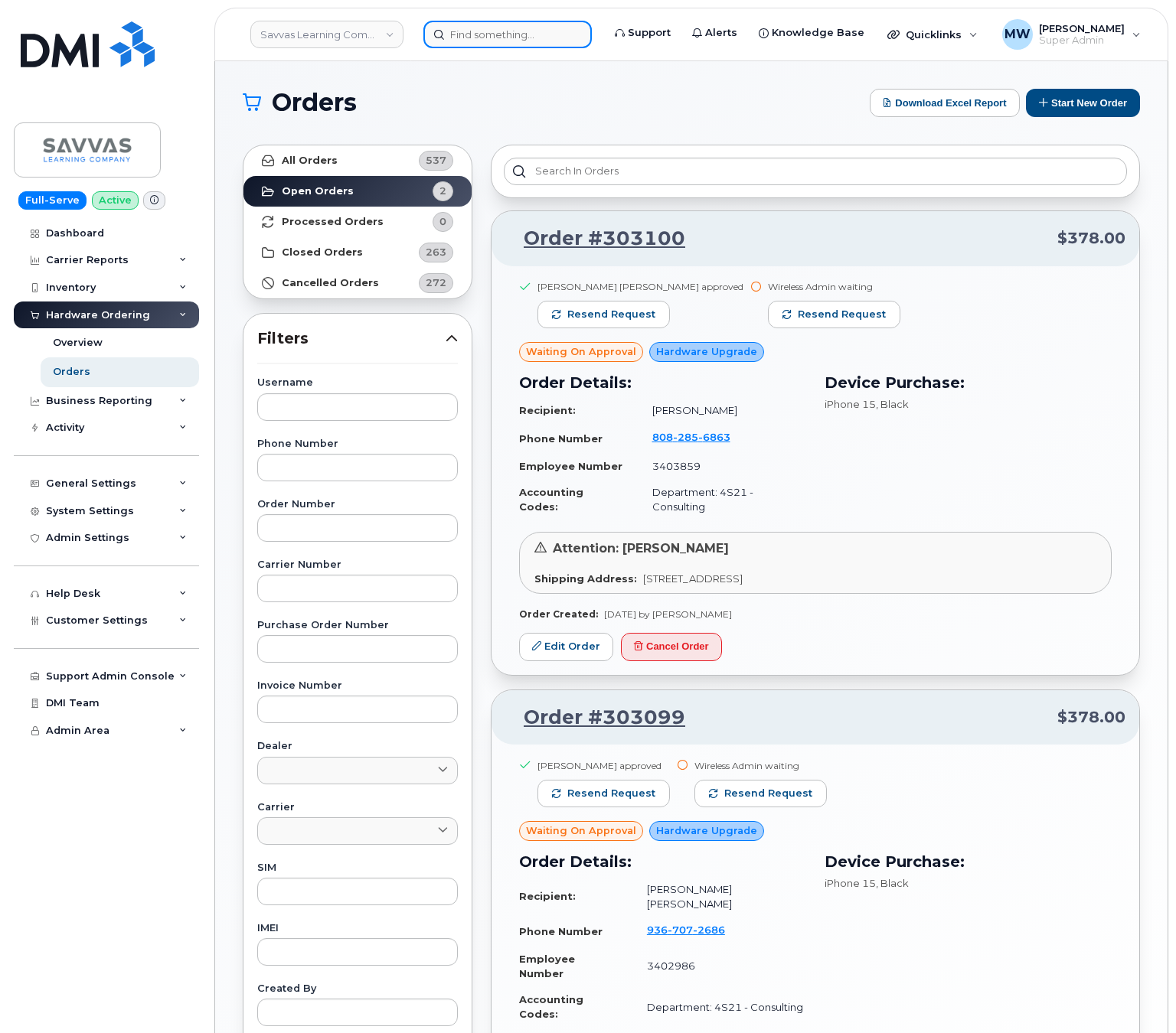
click at [527, 23] on input at bounding box center [507, 34] width 169 height 27
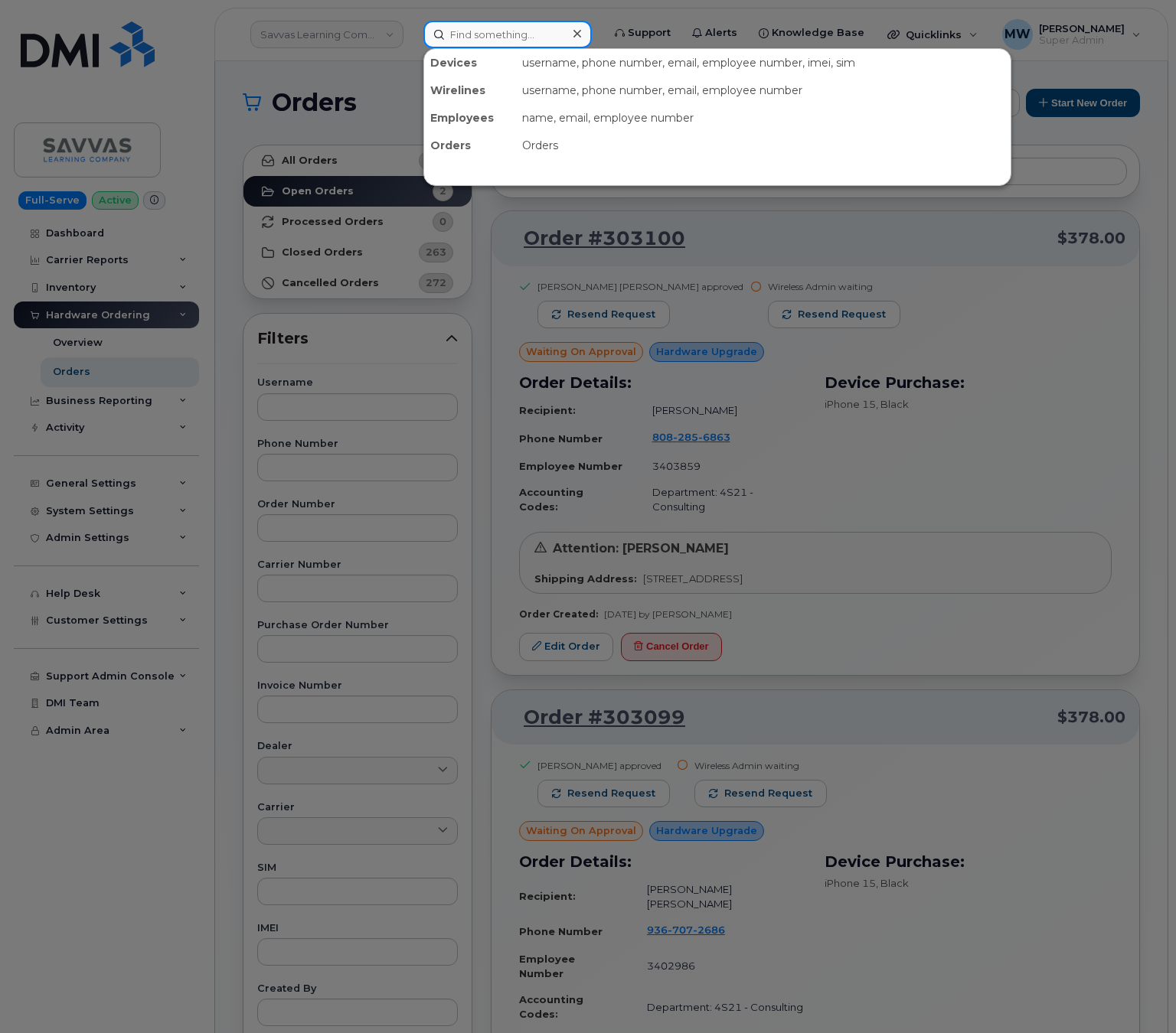
paste input "2018195781"
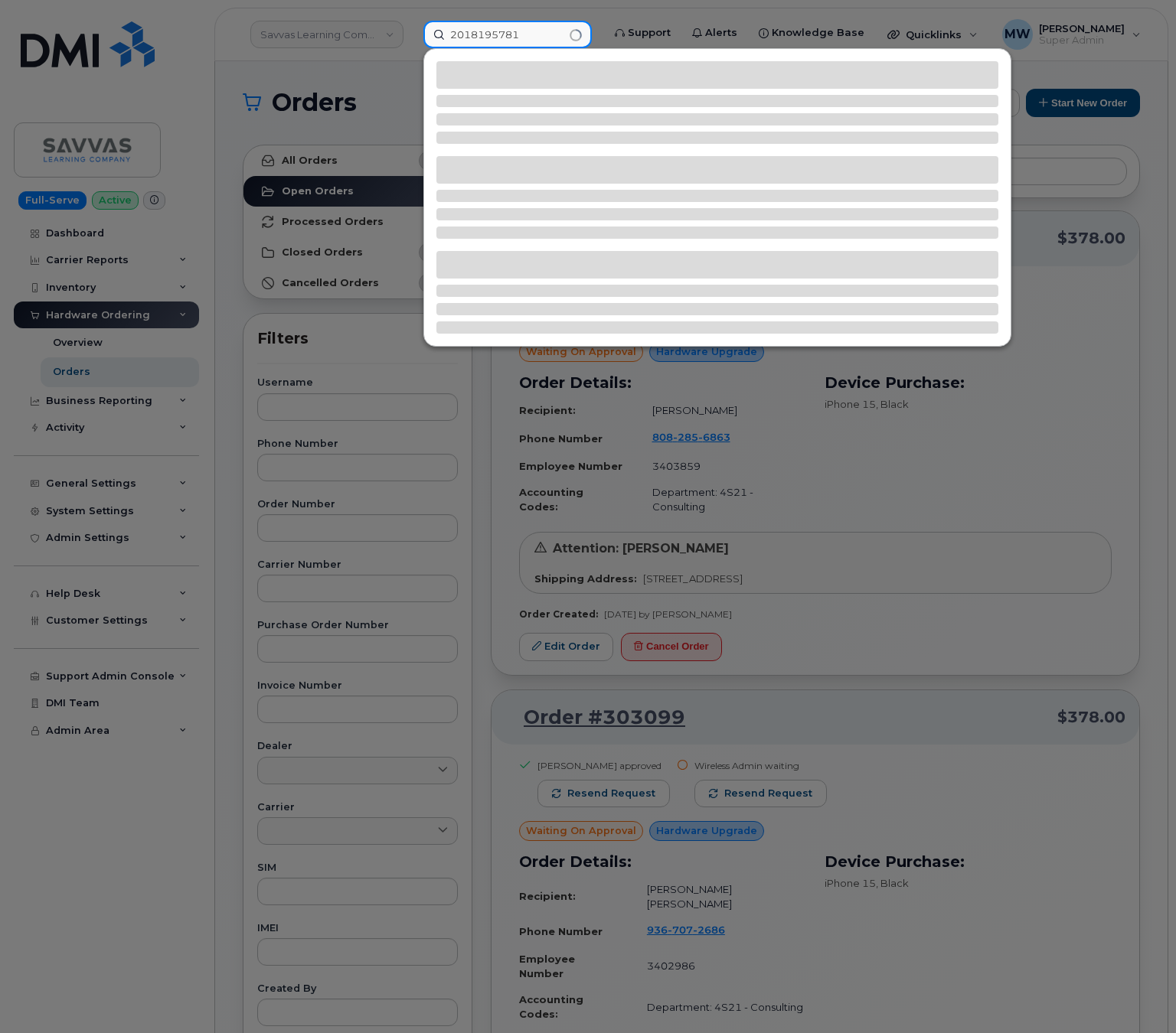
type input "2018195781"
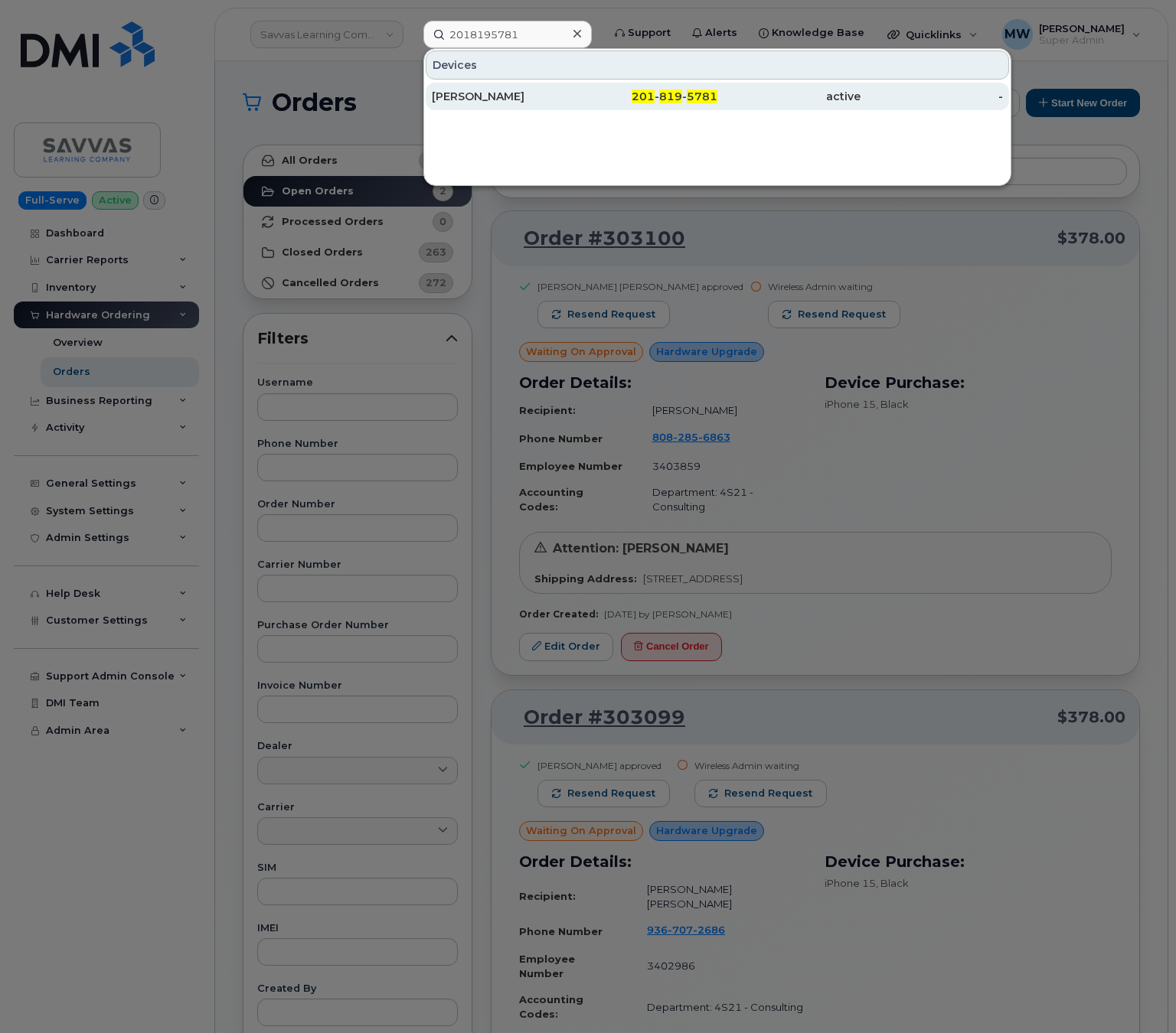
click at [681, 101] on span "819" at bounding box center [670, 96] width 23 height 14
